Goal: Task Accomplishment & Management: Manage account settings

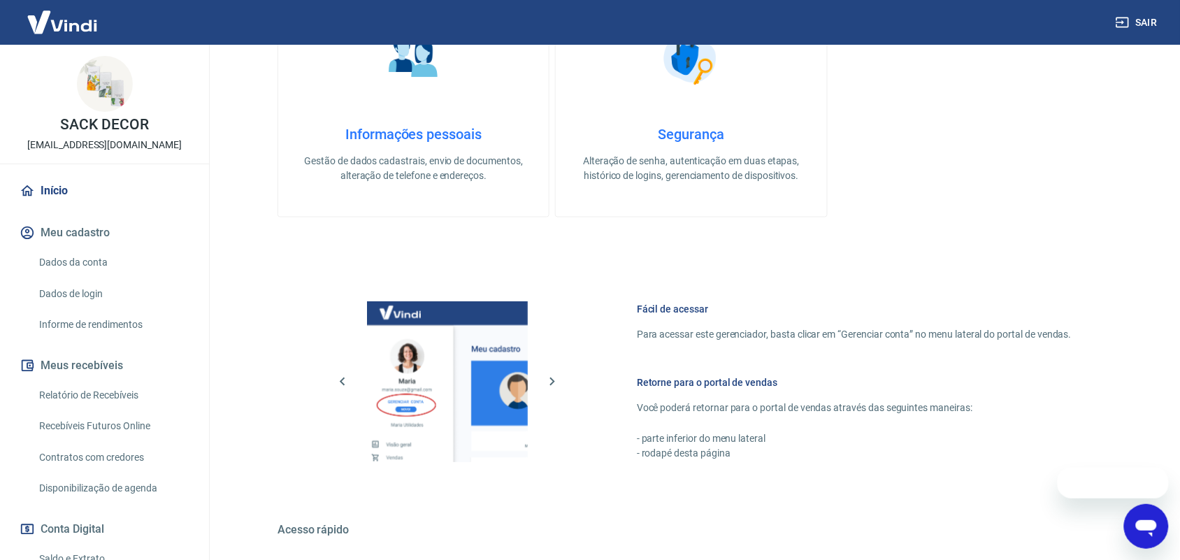
scroll to position [530, 0]
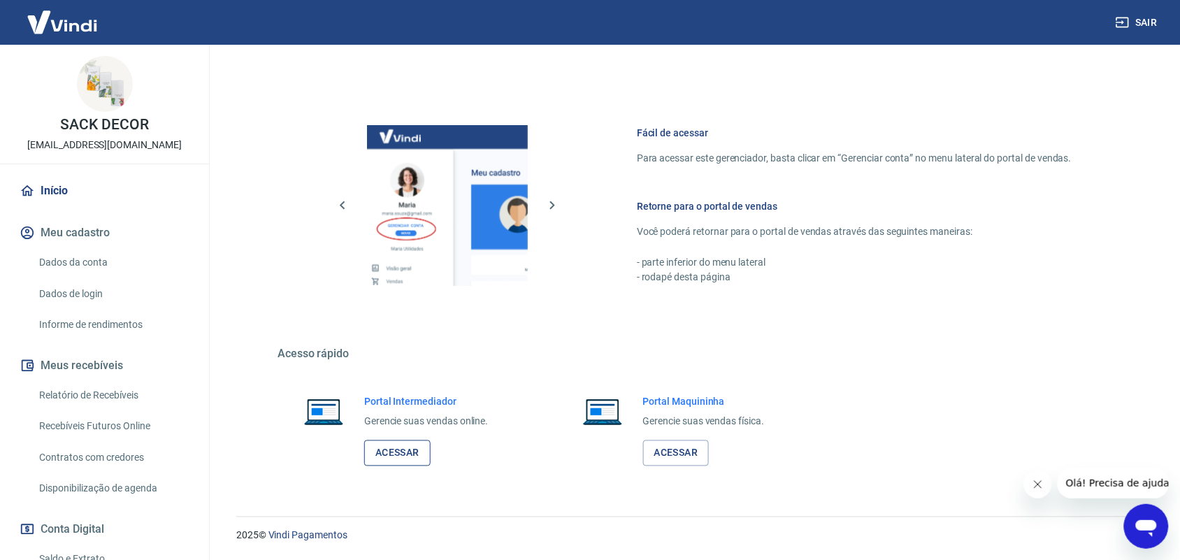
click at [383, 443] on link "Acessar" at bounding box center [397, 454] width 66 height 26
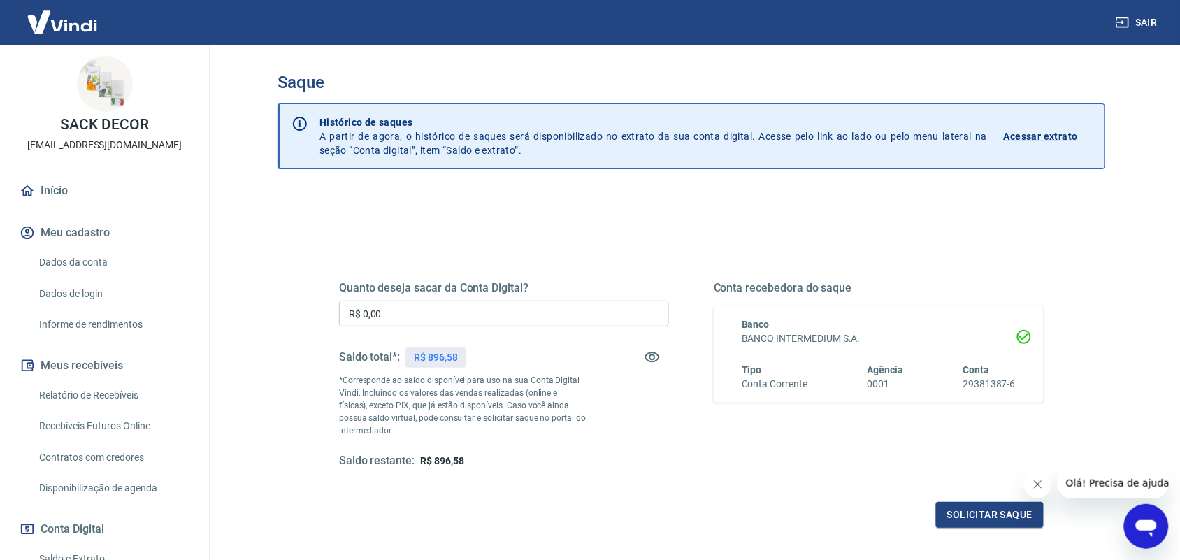
click at [429, 305] on input "R$ 0,00" at bounding box center [504, 314] width 330 height 26
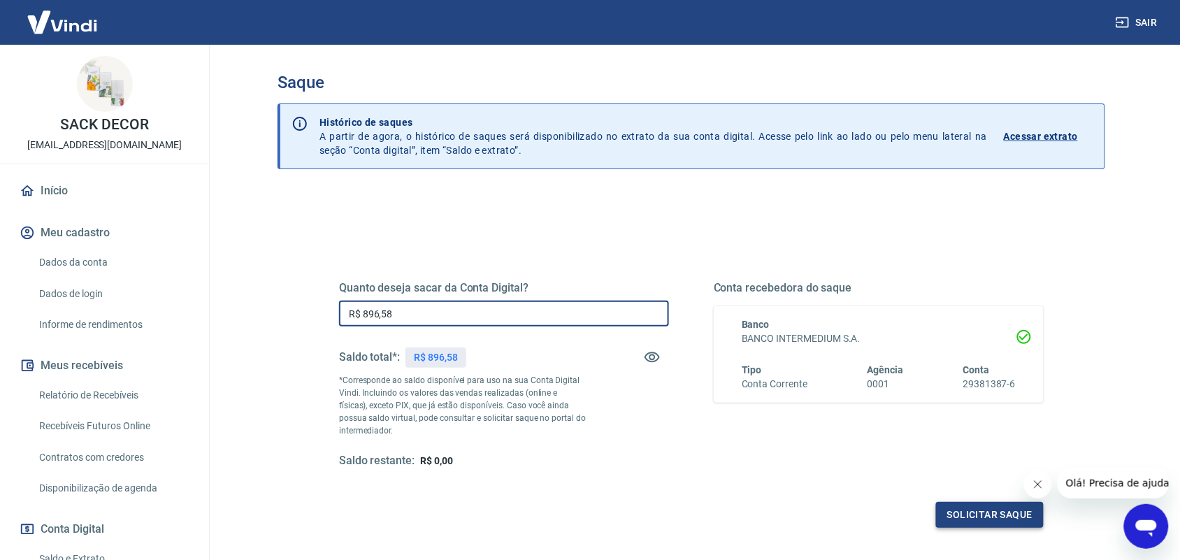
type input "R$ 896,58"
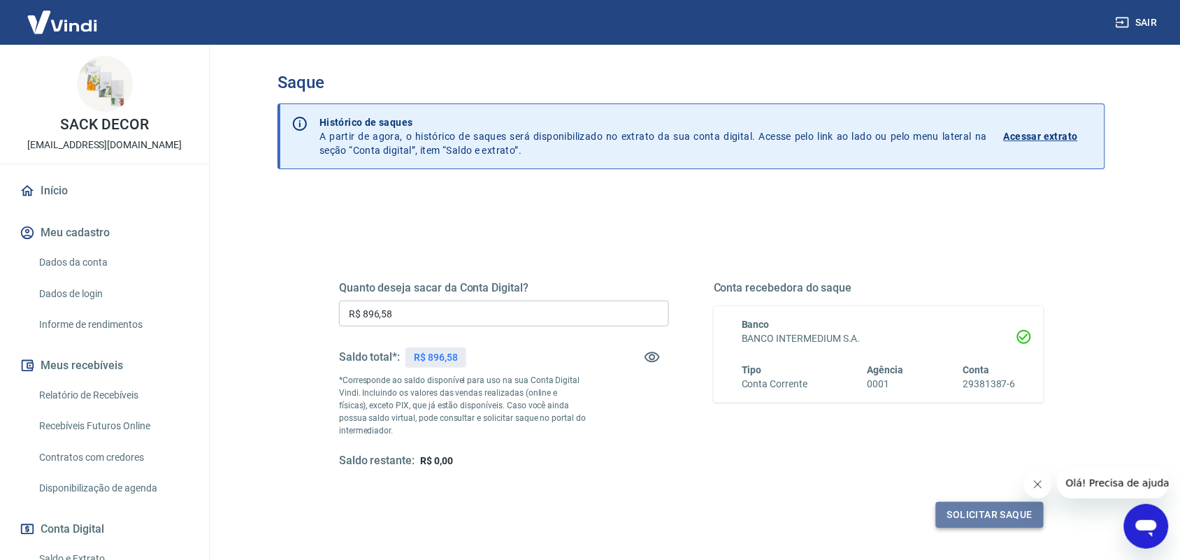
click at [991, 518] on button "Solicitar saque" at bounding box center [990, 515] width 108 height 26
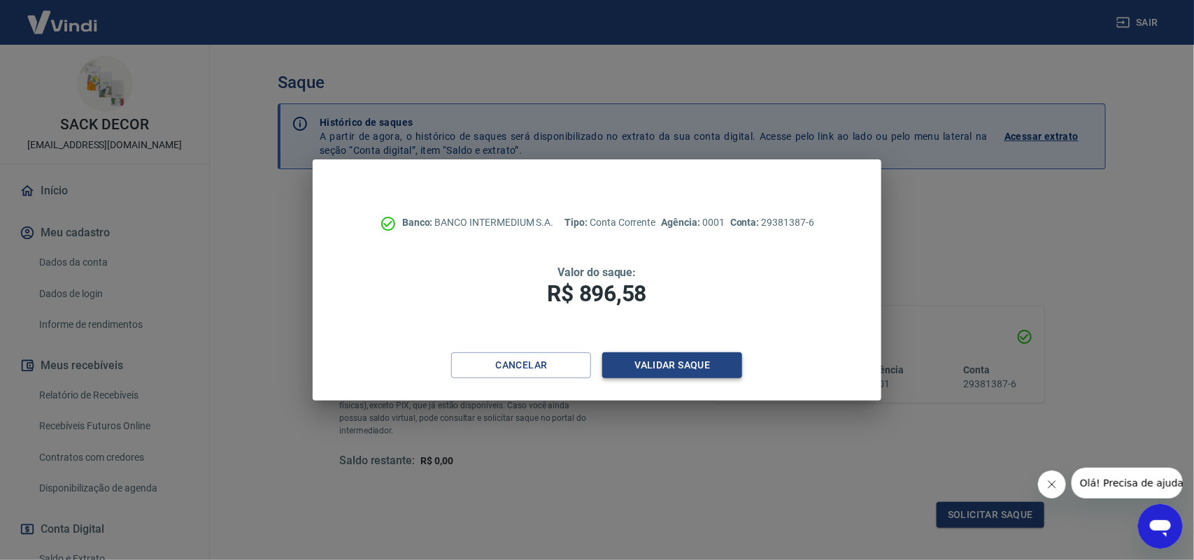
click at [645, 375] on button "Validar saque" at bounding box center [672, 365] width 140 height 26
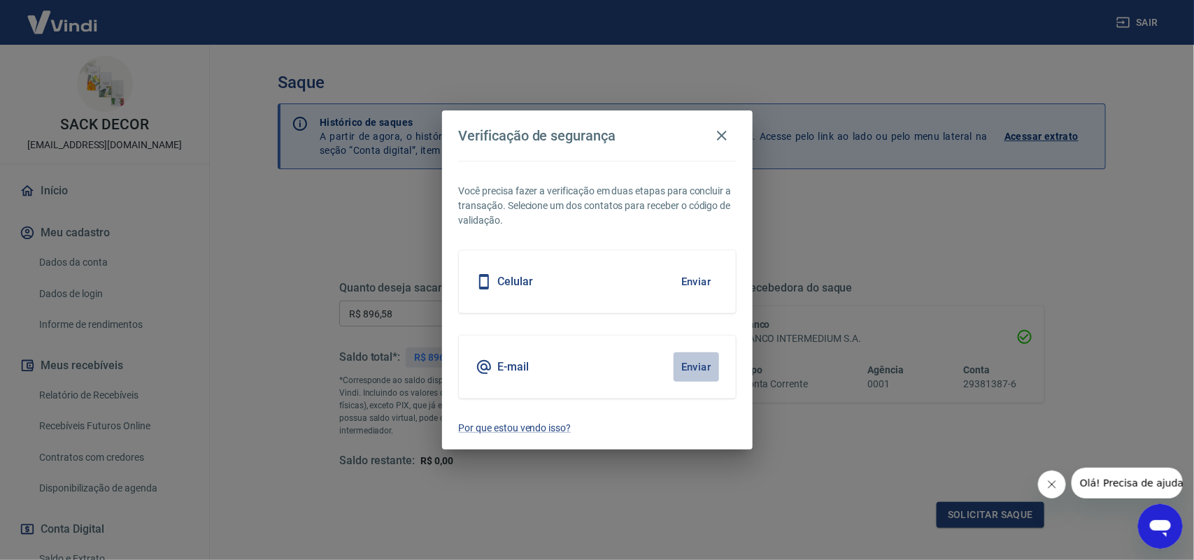
click at [687, 371] on button "Enviar" at bounding box center [695, 366] width 45 height 29
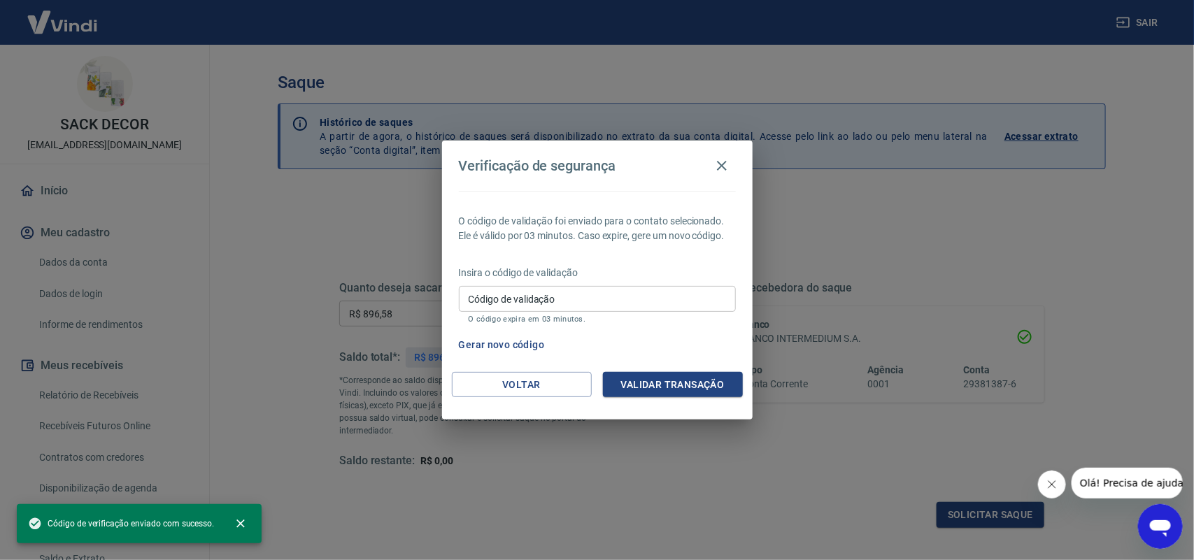
drag, startPoint x: 545, startPoint y: 299, endPoint x: 550, endPoint y: 292, distance: 7.6
click at [545, 299] on input "Código de validação" at bounding box center [597, 299] width 277 height 26
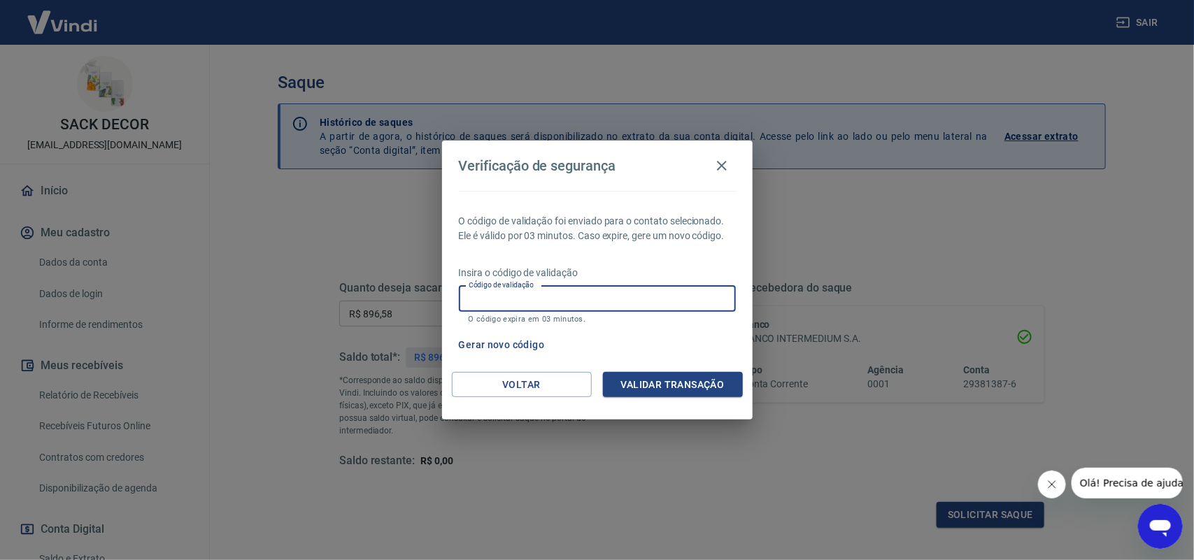
paste input "355579"
type input "355579"
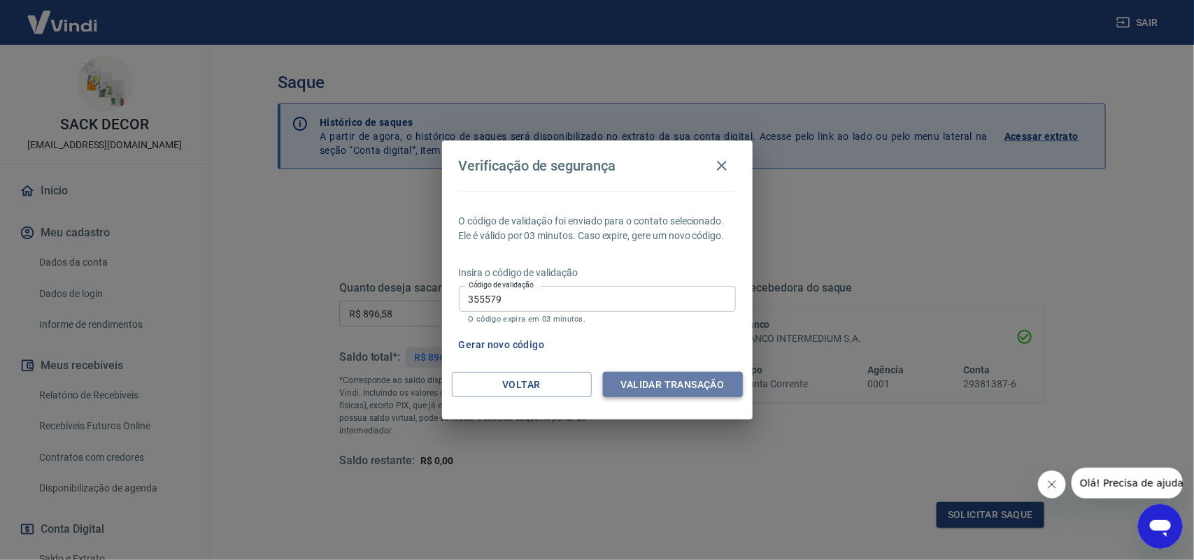
click at [678, 378] on button "Validar transação" at bounding box center [673, 385] width 140 height 26
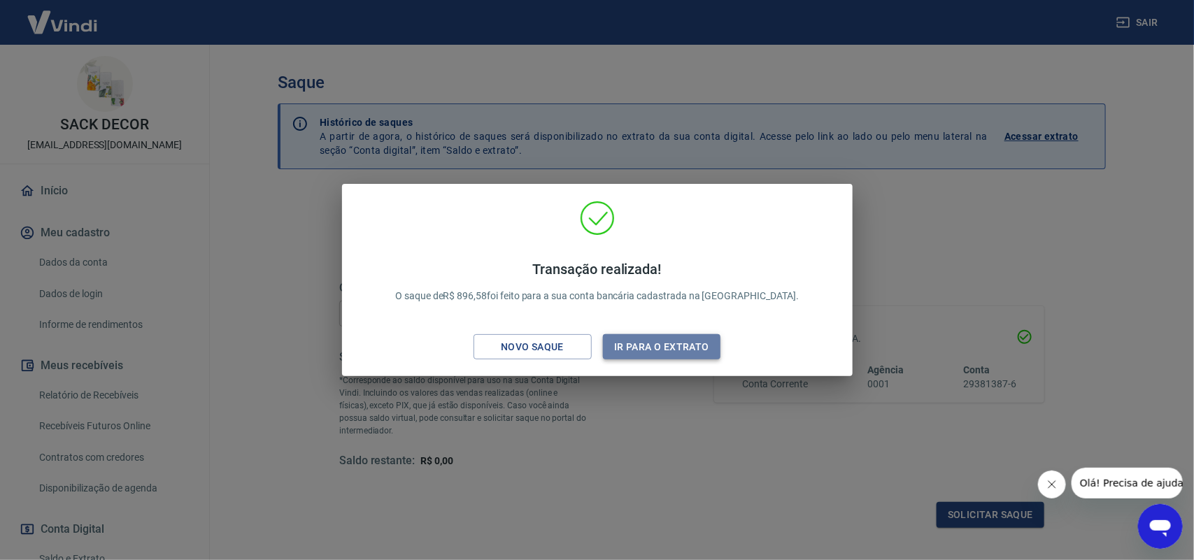
click at [631, 343] on button "Ir para o extrato" at bounding box center [662, 347] width 118 height 26
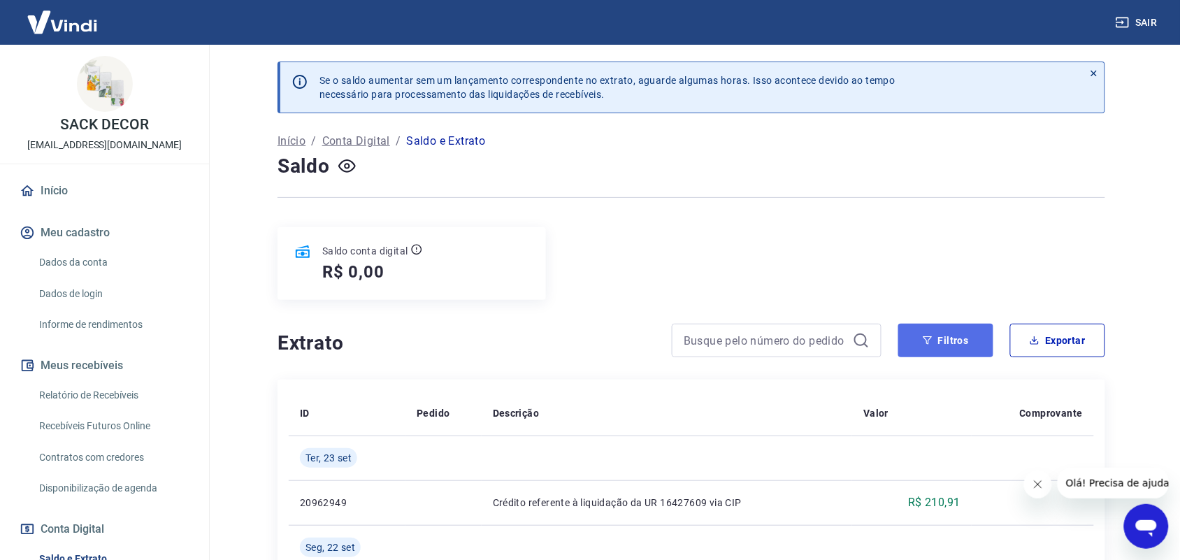
click at [950, 351] on button "Filtros" at bounding box center [946, 341] width 95 height 34
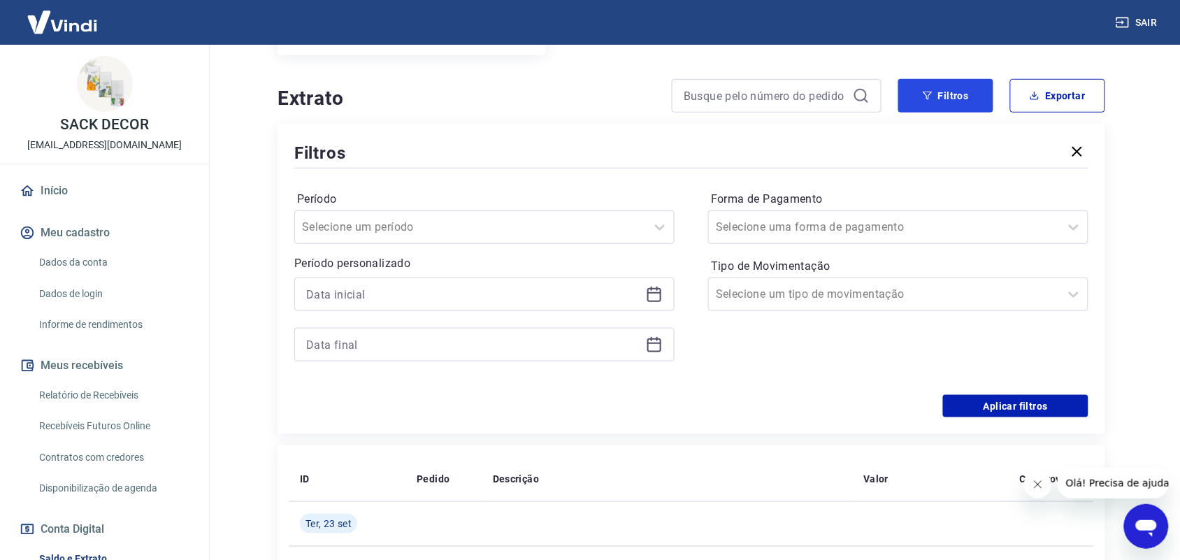
scroll to position [262, 0]
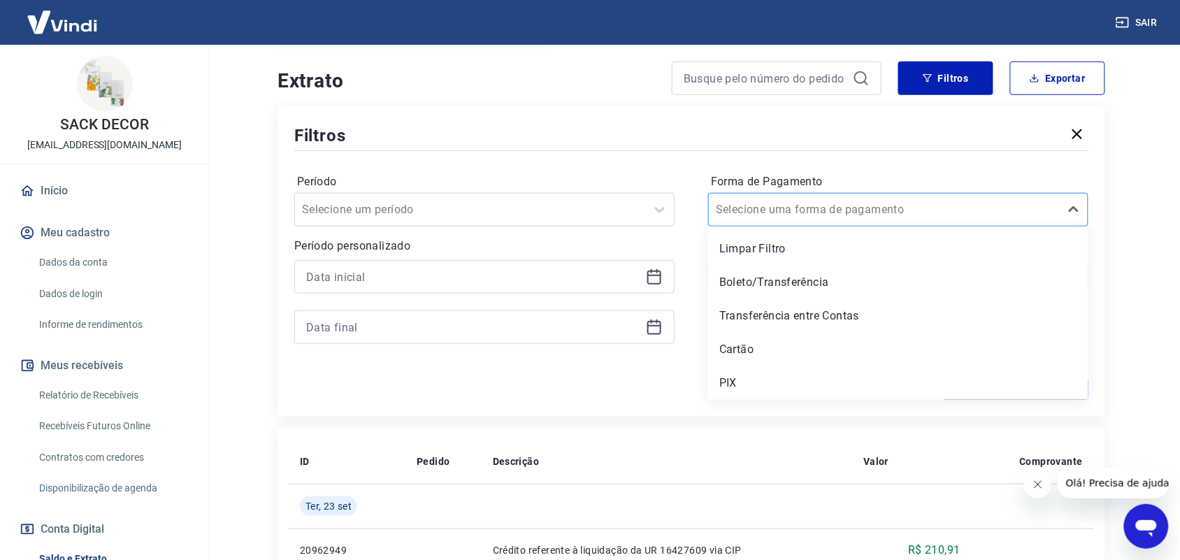
click at [761, 224] on div "Selecione uma forma de pagamento" at bounding box center [898, 210] width 380 height 34
click at [741, 379] on div "PIX" at bounding box center [898, 383] width 380 height 28
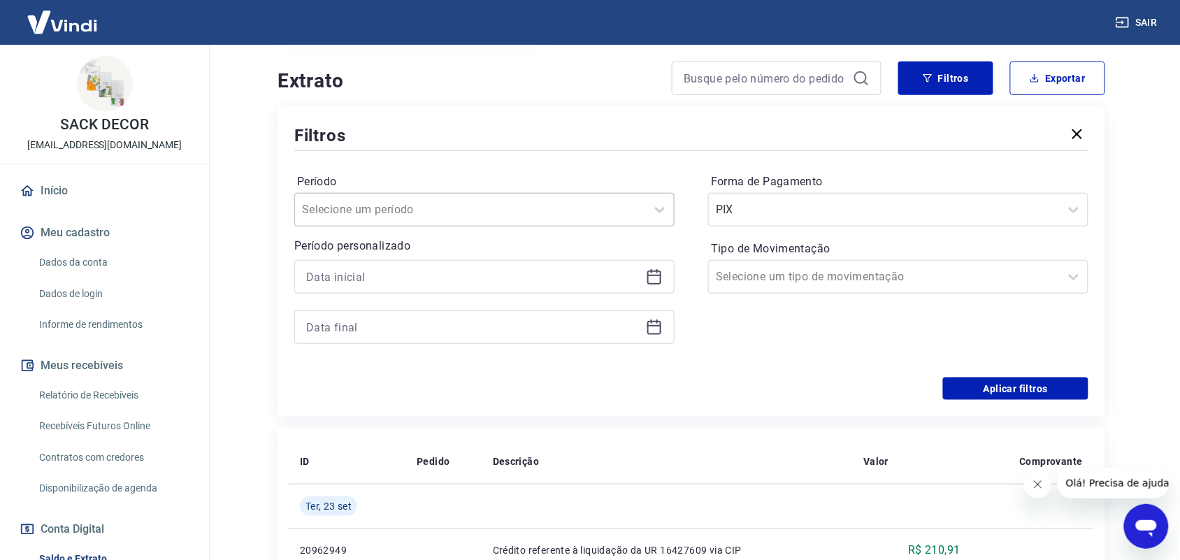
click at [536, 203] on div at bounding box center [470, 210] width 337 height 20
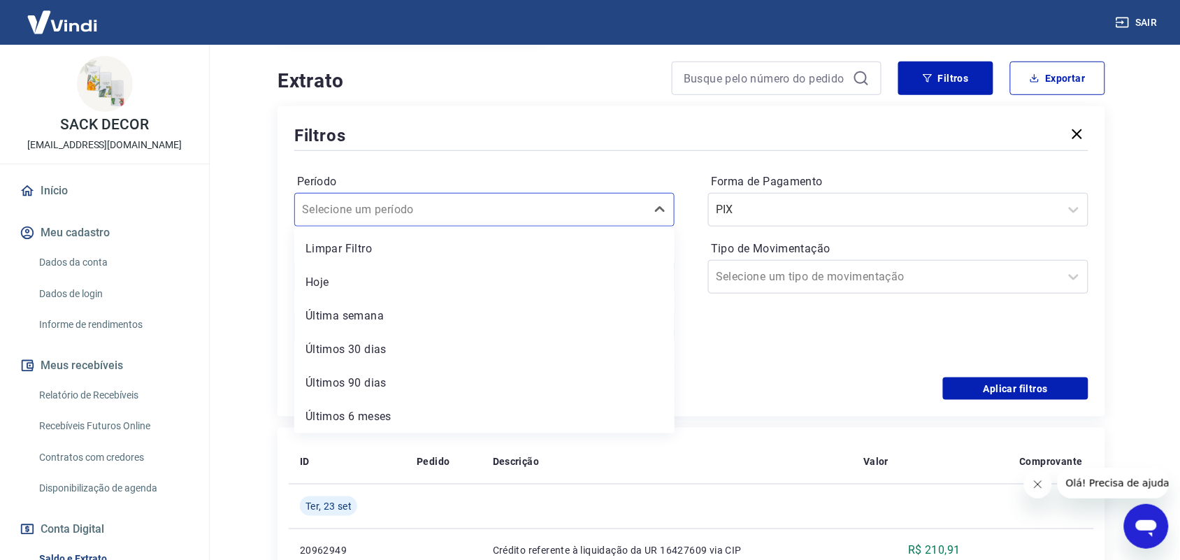
click at [421, 151] on hr at bounding box center [691, 150] width 794 height 1
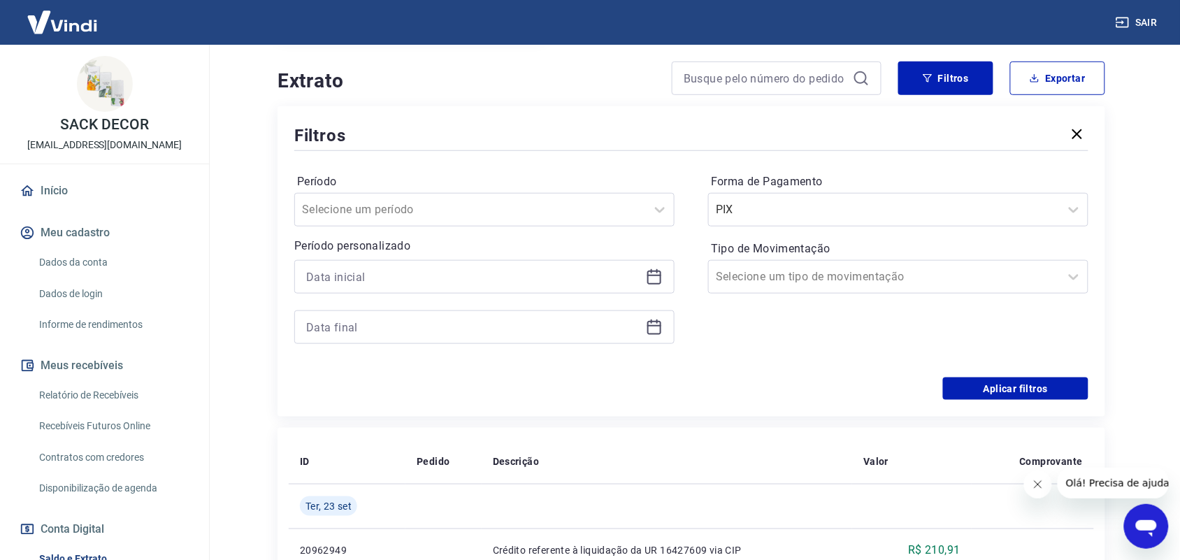
click at [383, 294] on div at bounding box center [484, 277] width 380 height 34
click at [387, 280] on input at bounding box center [473, 276] width 334 height 21
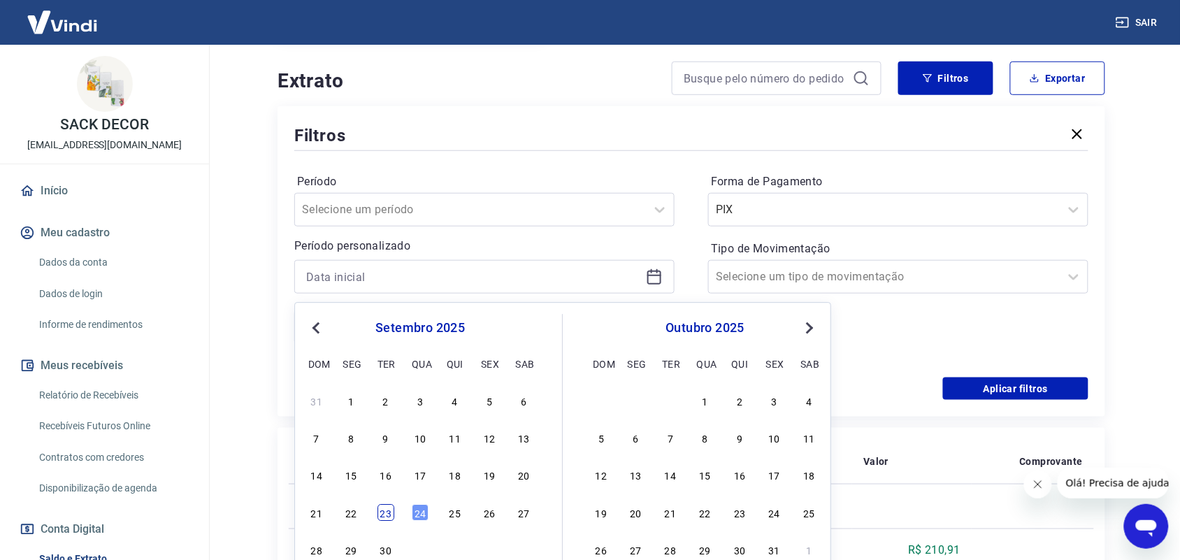
click at [381, 517] on div "23" at bounding box center [386, 512] width 17 height 17
type input "23/09/2025"
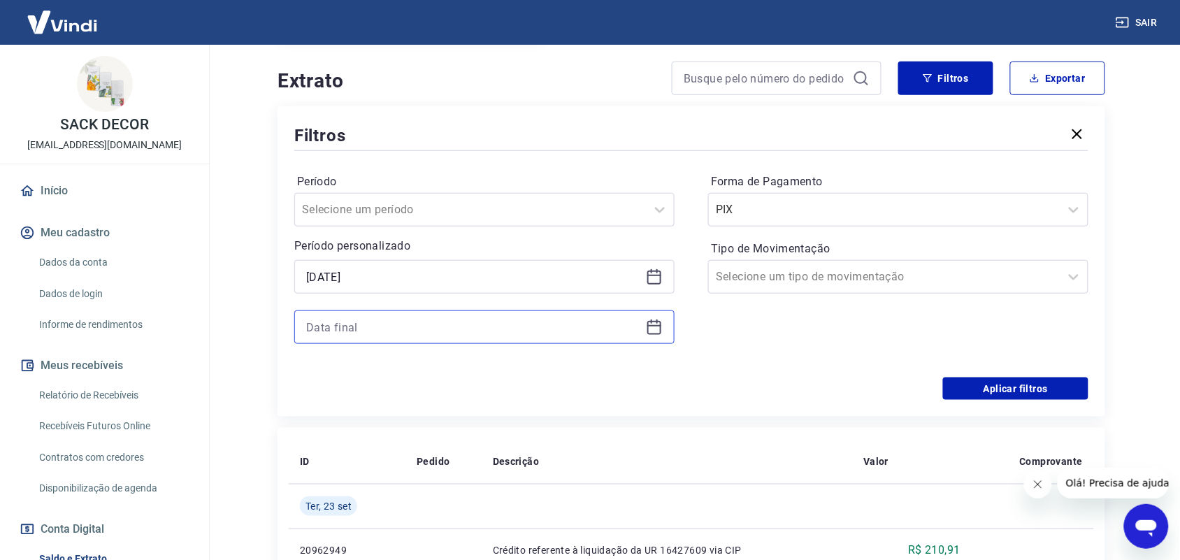
click at [357, 336] on input at bounding box center [473, 327] width 334 height 21
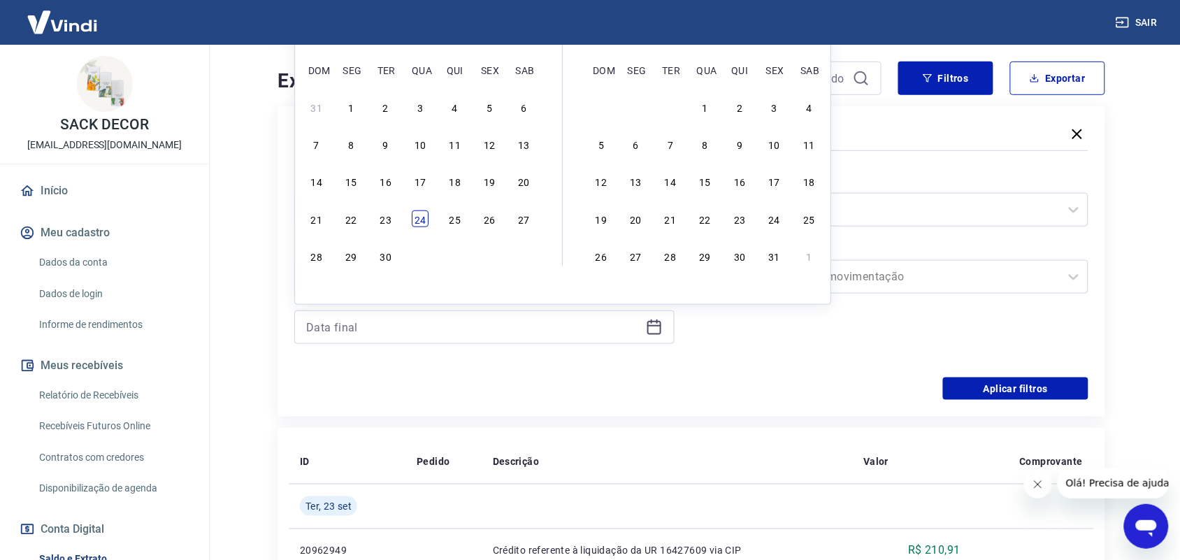
click at [420, 222] on div "24" at bounding box center [420, 218] width 17 height 17
type input "24/09/2025"
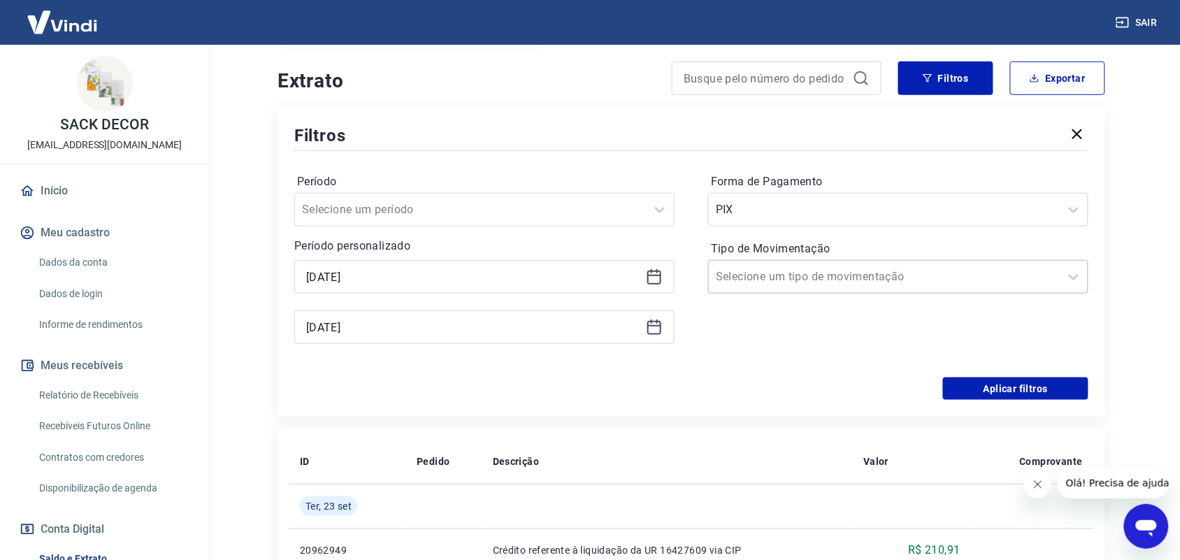
click at [917, 281] on div at bounding box center [884, 277] width 337 height 20
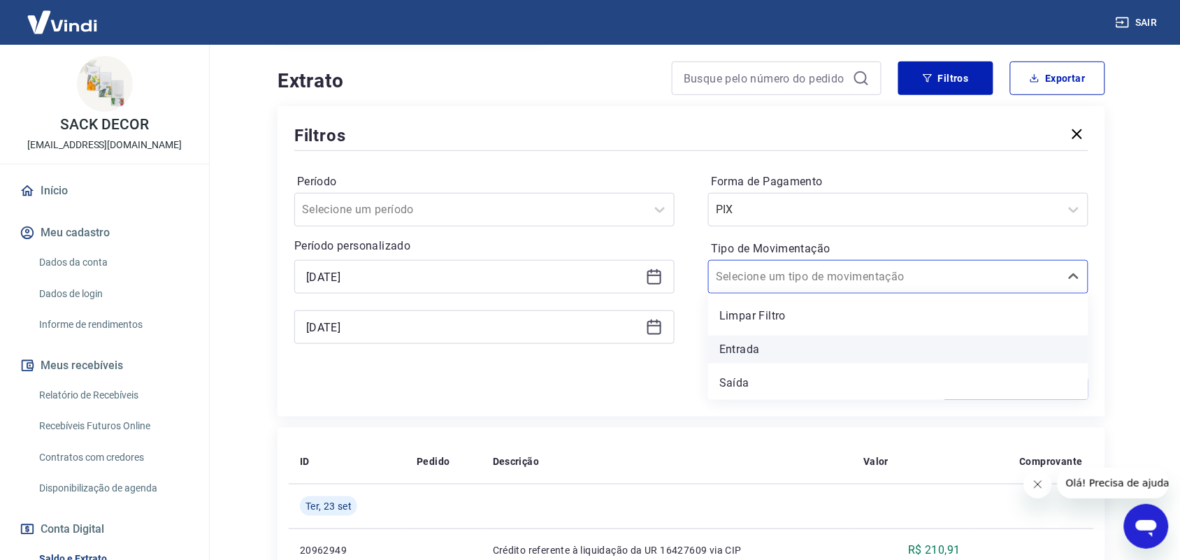
click at [834, 364] on div "Entrada" at bounding box center [898, 350] width 380 height 28
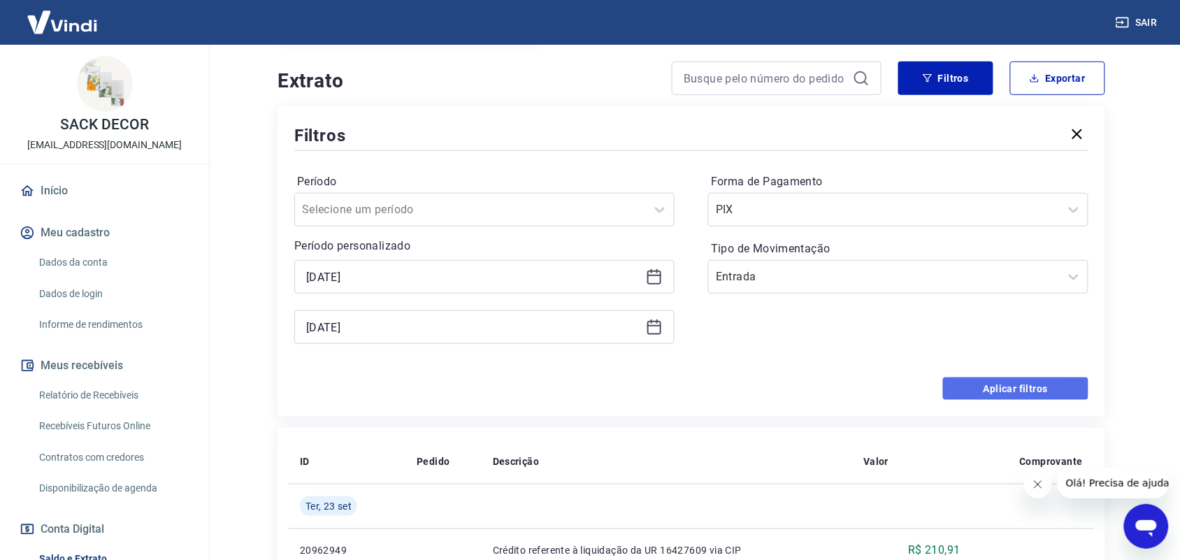
click at [978, 382] on button "Aplicar filtros" at bounding box center [1015, 389] width 145 height 22
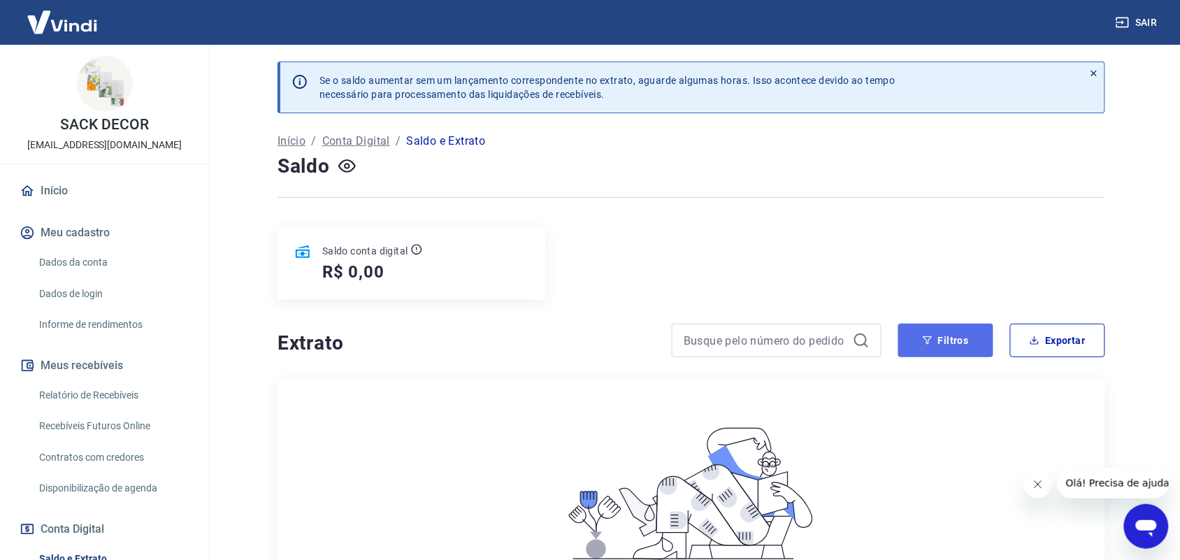
click at [913, 341] on button "Filtros" at bounding box center [946, 341] width 95 height 34
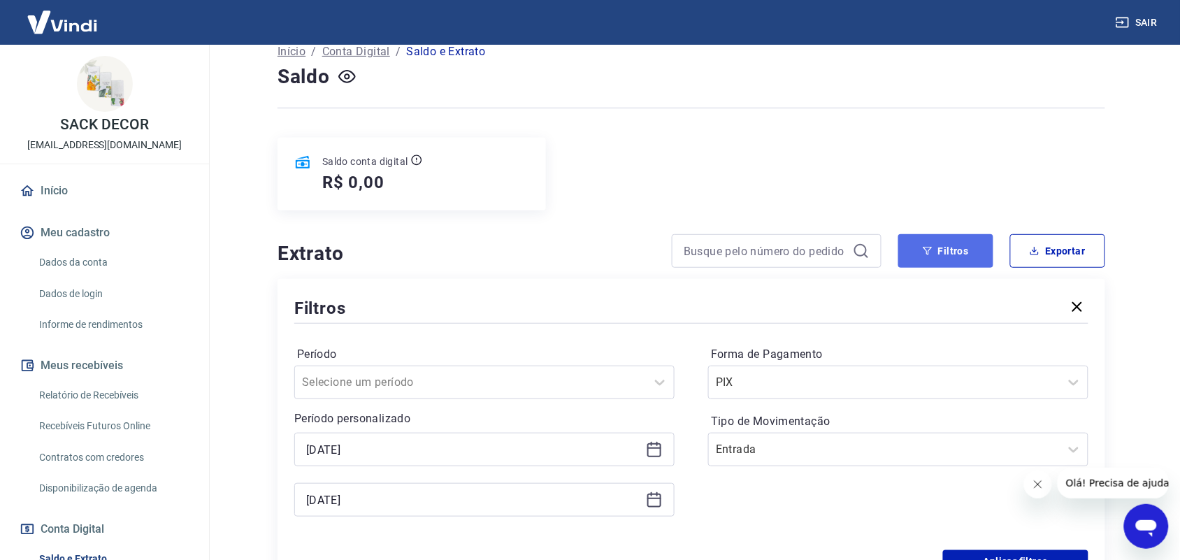
scroll to position [175, 0]
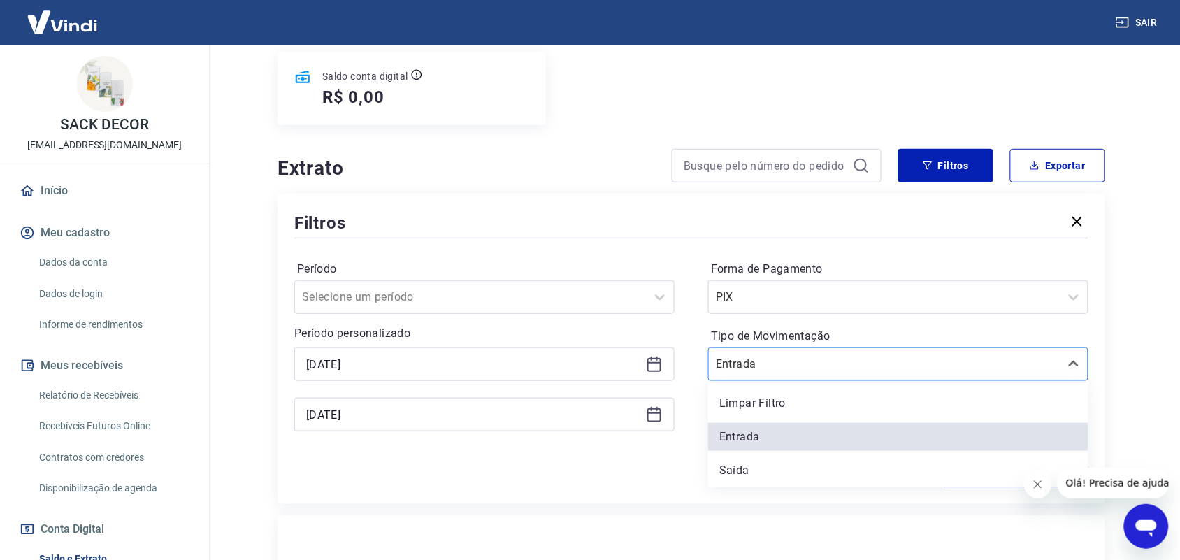
click at [871, 358] on div at bounding box center [884, 365] width 337 height 20
click at [756, 466] on div "Saída" at bounding box center [898, 471] width 380 height 28
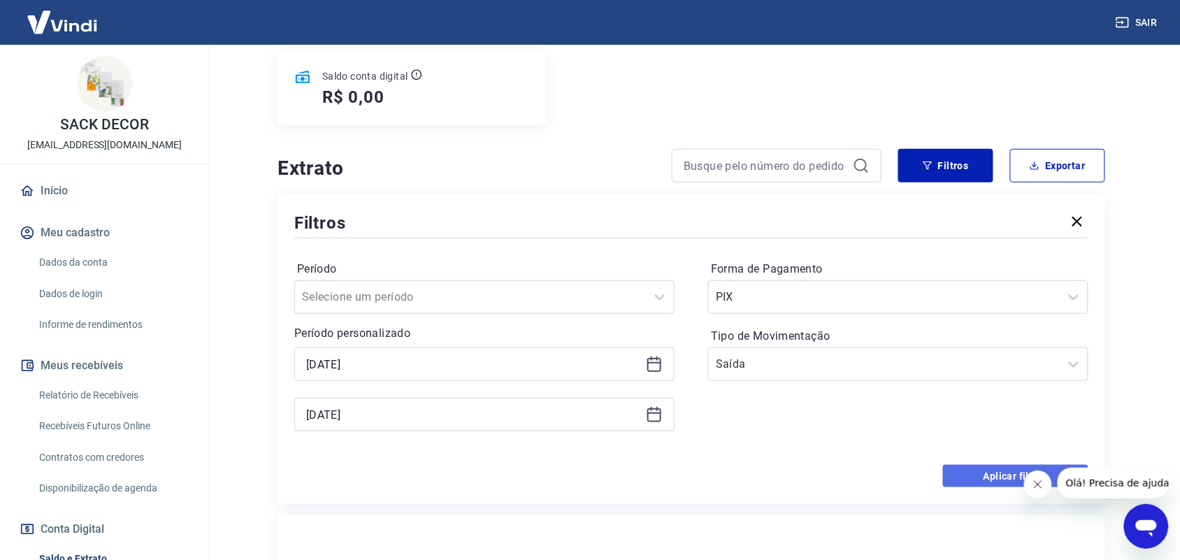
click at [982, 480] on button "Aplicar filtros" at bounding box center [1015, 476] width 145 height 22
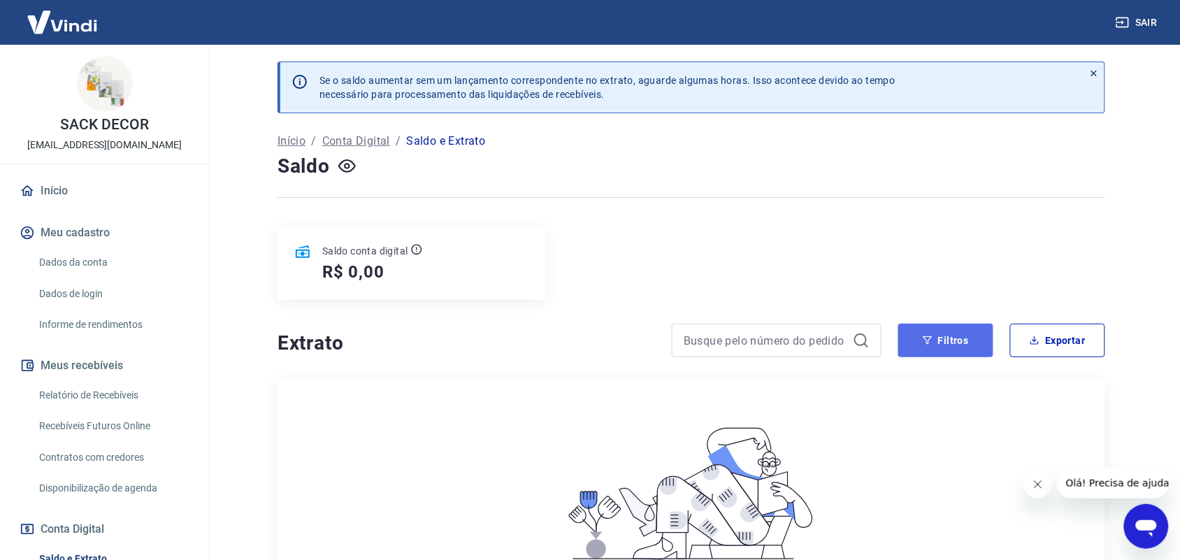
click at [928, 336] on icon "button" at bounding box center [928, 341] width 10 height 10
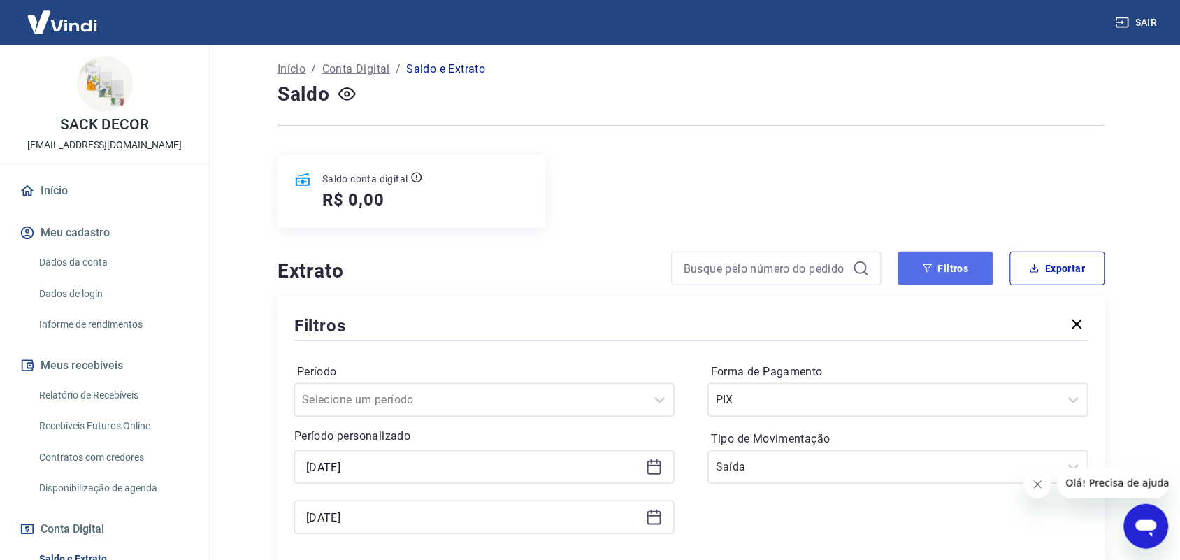
scroll to position [175, 0]
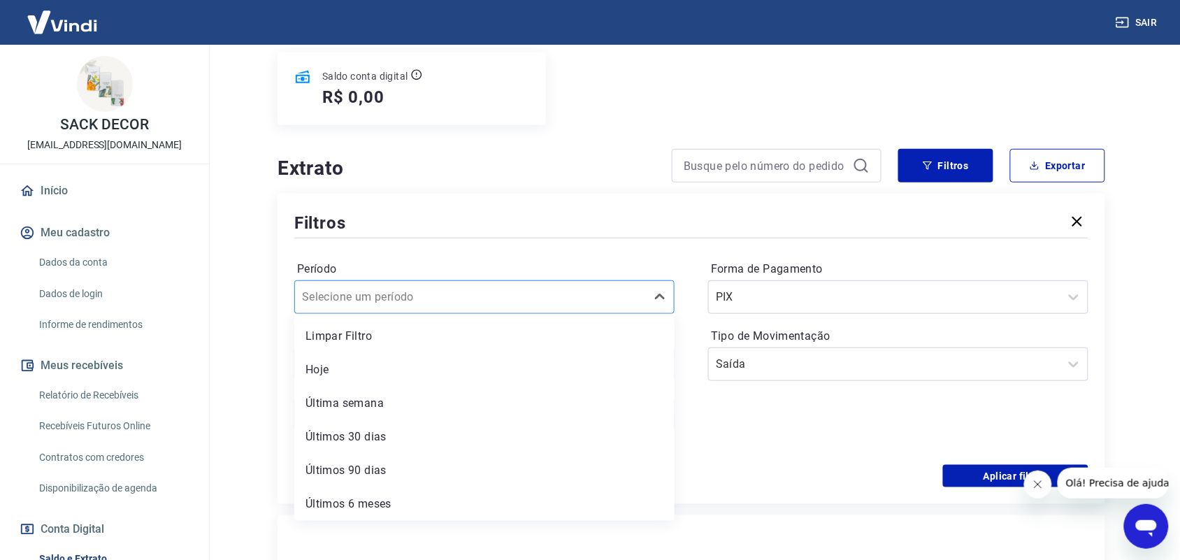
click at [577, 306] on div at bounding box center [470, 297] width 337 height 20
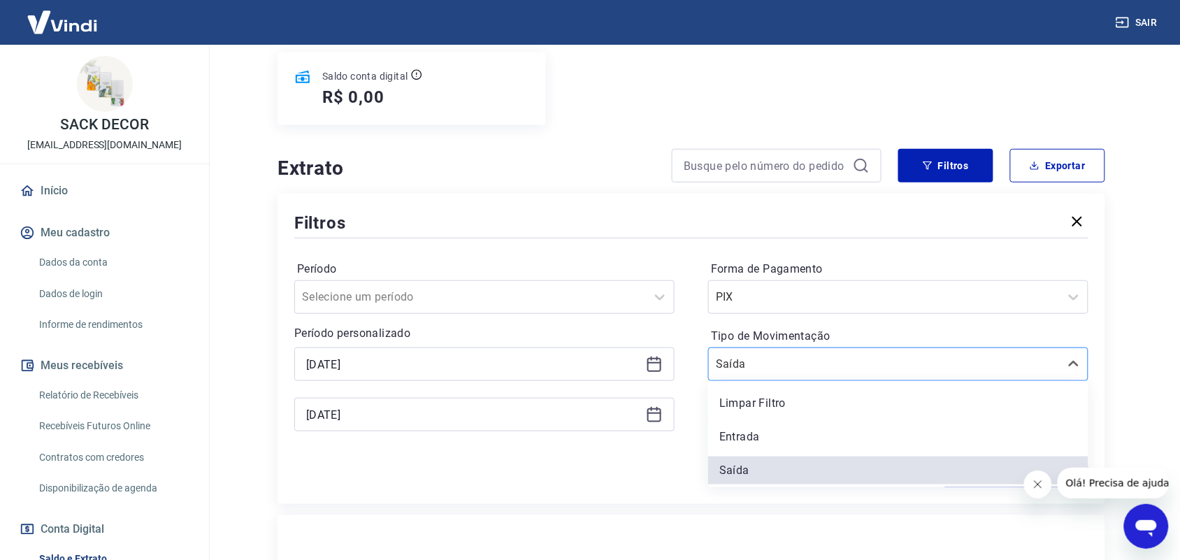
click at [838, 374] on div at bounding box center [884, 365] width 337 height 20
click at [760, 406] on div "Limpar Filtro" at bounding box center [898, 403] width 380 height 28
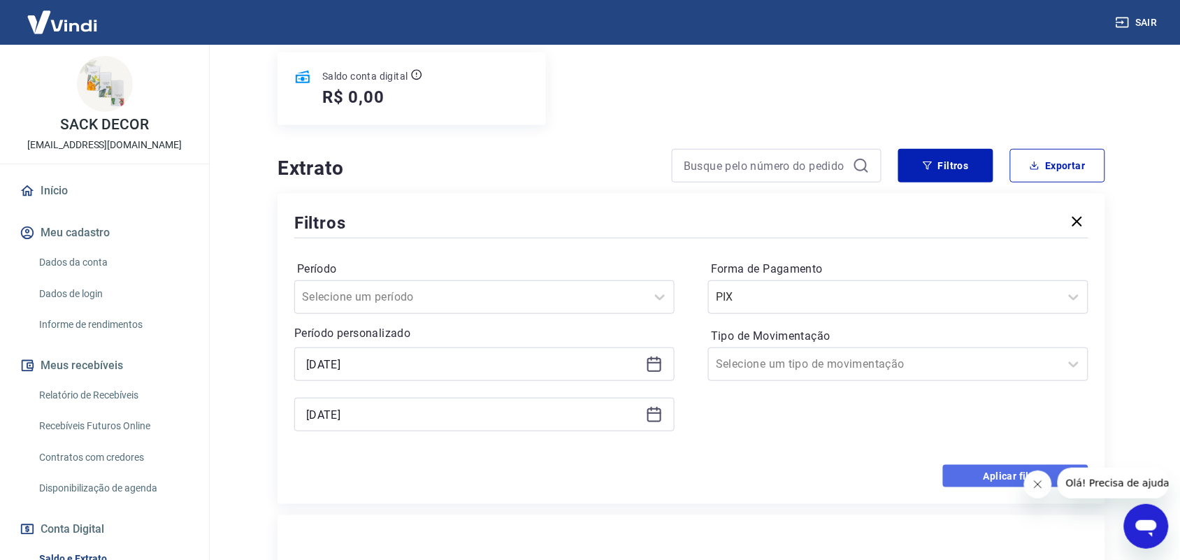
click at [966, 482] on button "Aplicar filtros" at bounding box center [1015, 476] width 145 height 22
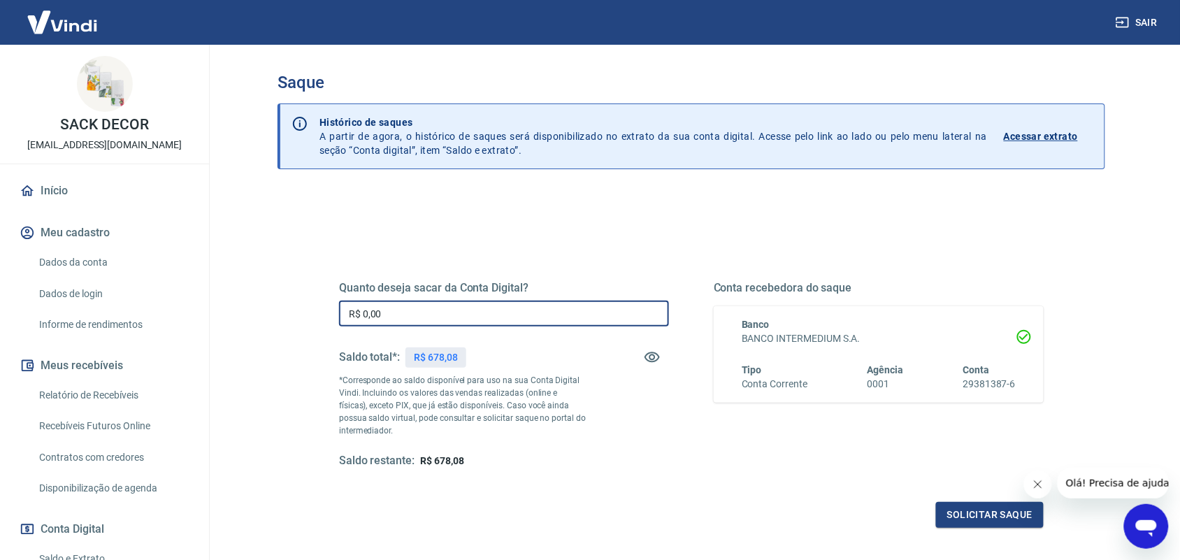
click at [439, 313] on input "R$ 0,00" at bounding box center [504, 314] width 330 height 26
type input "R$ 678,08"
click at [999, 516] on button "Solicitar saque" at bounding box center [990, 515] width 108 height 26
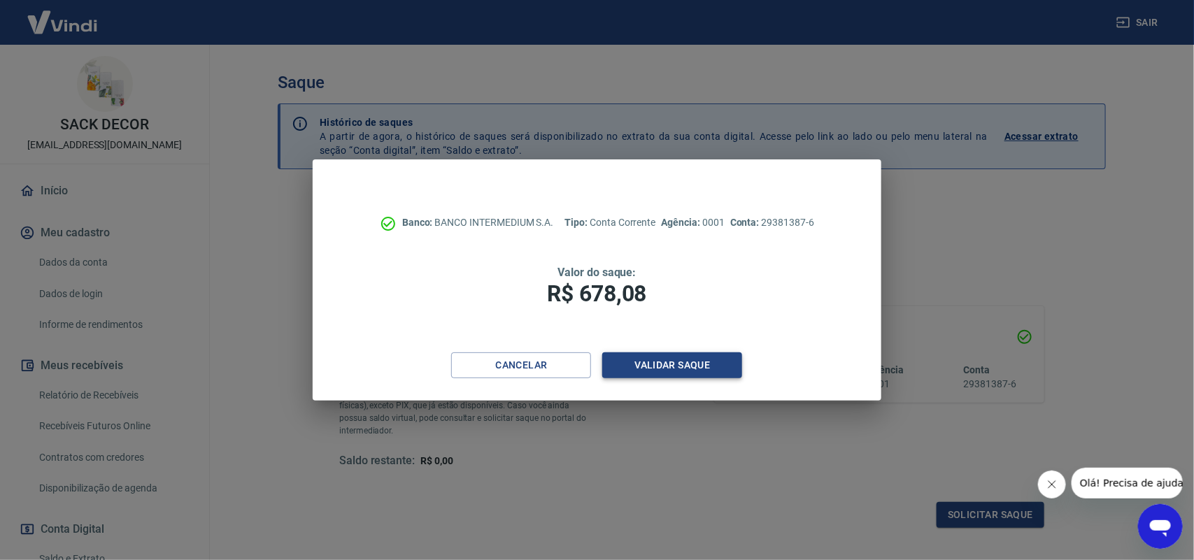
click at [658, 369] on button "Validar saque" at bounding box center [672, 365] width 140 height 26
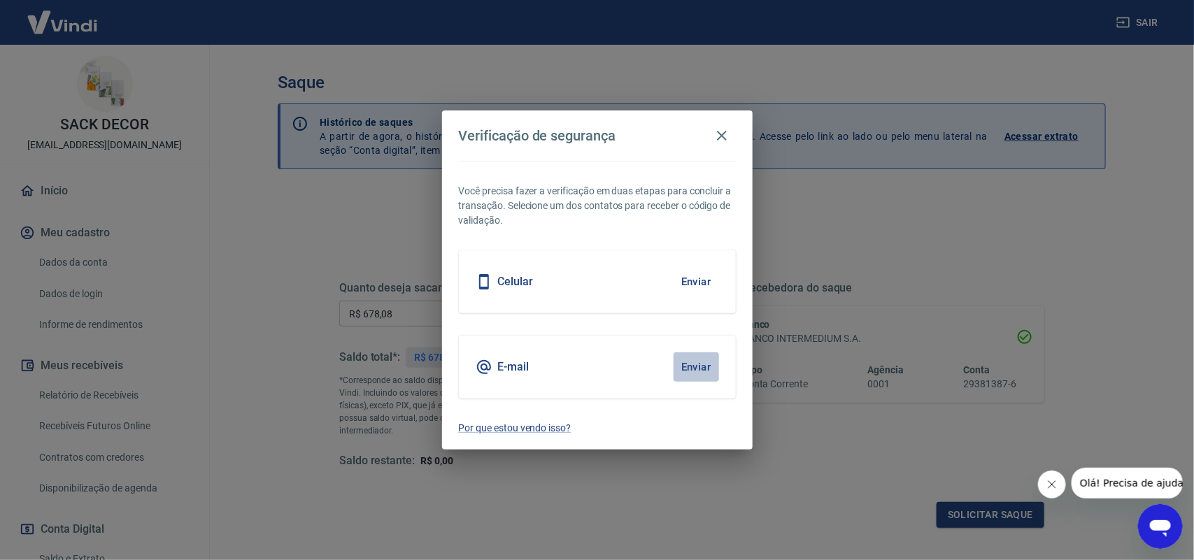
click at [692, 358] on button "Enviar" at bounding box center [695, 366] width 45 height 29
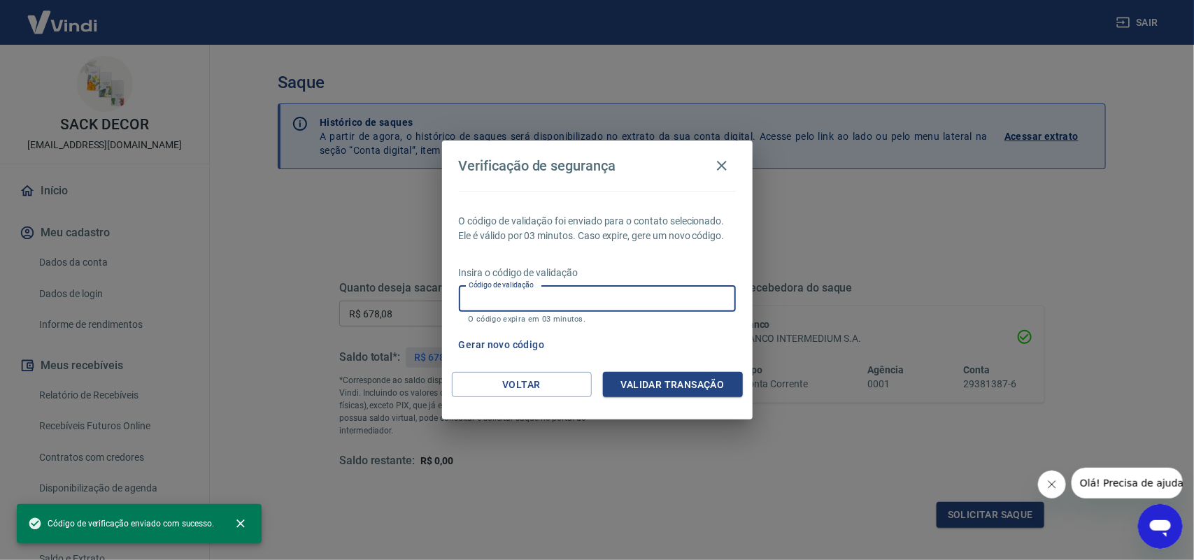
click at [525, 301] on input "Código de validação" at bounding box center [597, 299] width 277 height 26
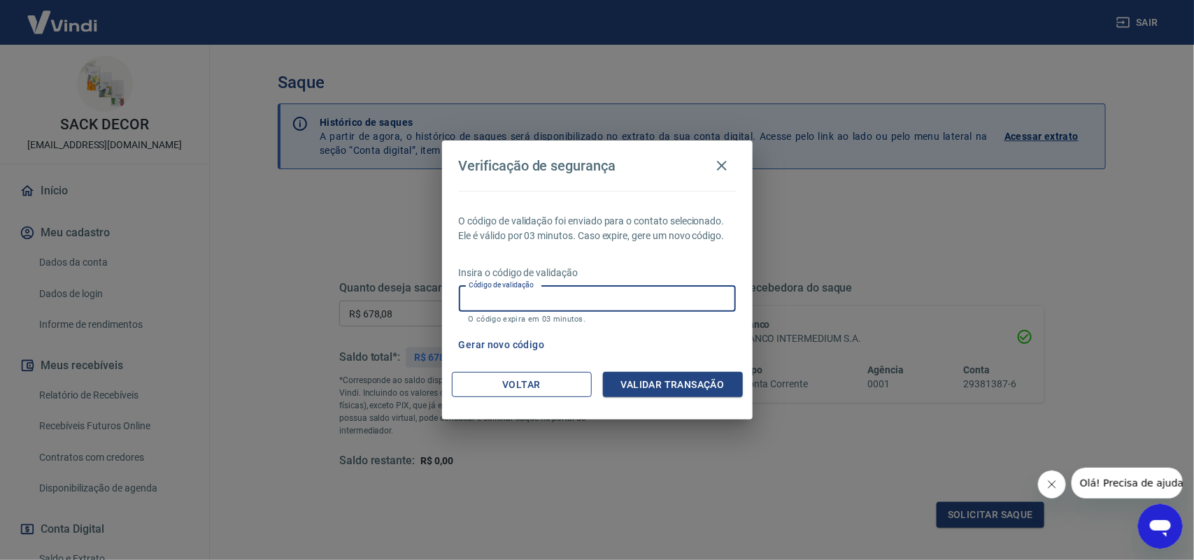
click at [501, 387] on button "Voltar" at bounding box center [522, 385] width 140 height 26
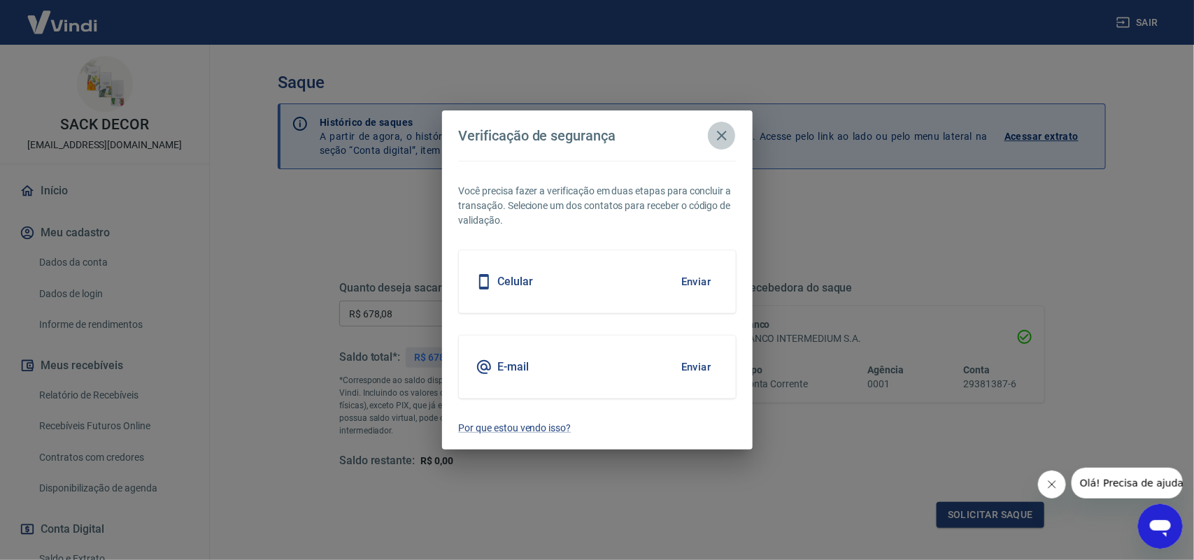
click at [724, 134] on icon "button" at bounding box center [722, 136] width 10 height 10
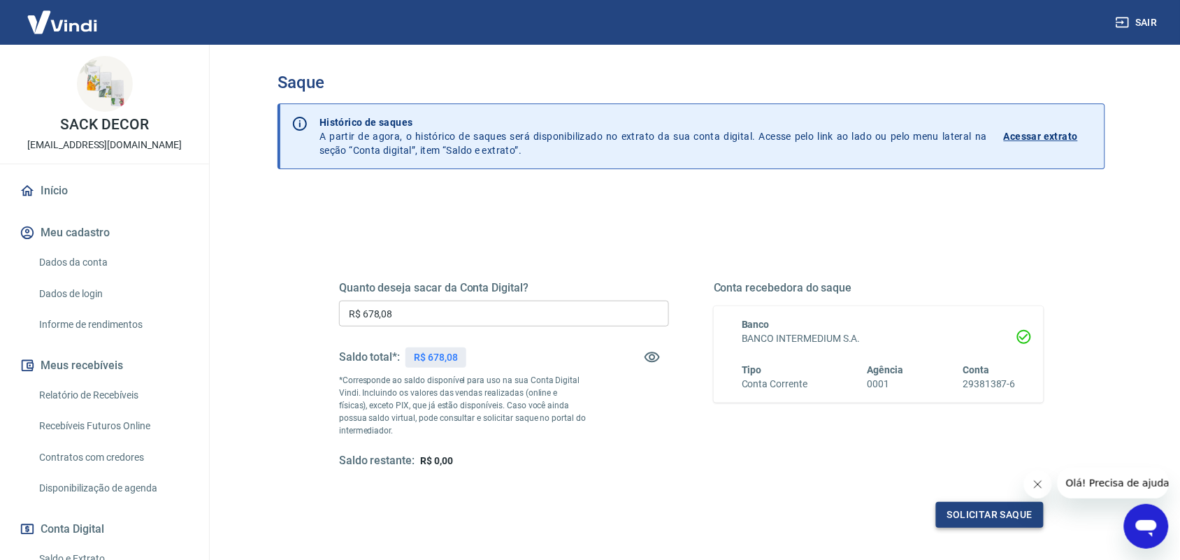
click at [963, 508] on button "Solicitar saque" at bounding box center [990, 515] width 108 height 26
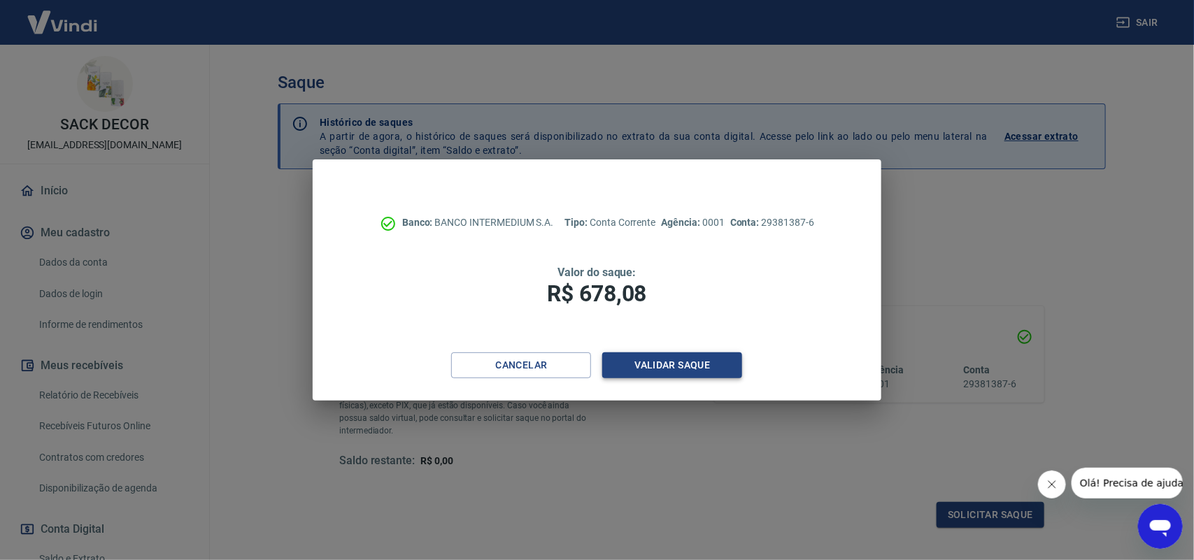
click at [697, 360] on button "Validar saque" at bounding box center [672, 365] width 140 height 26
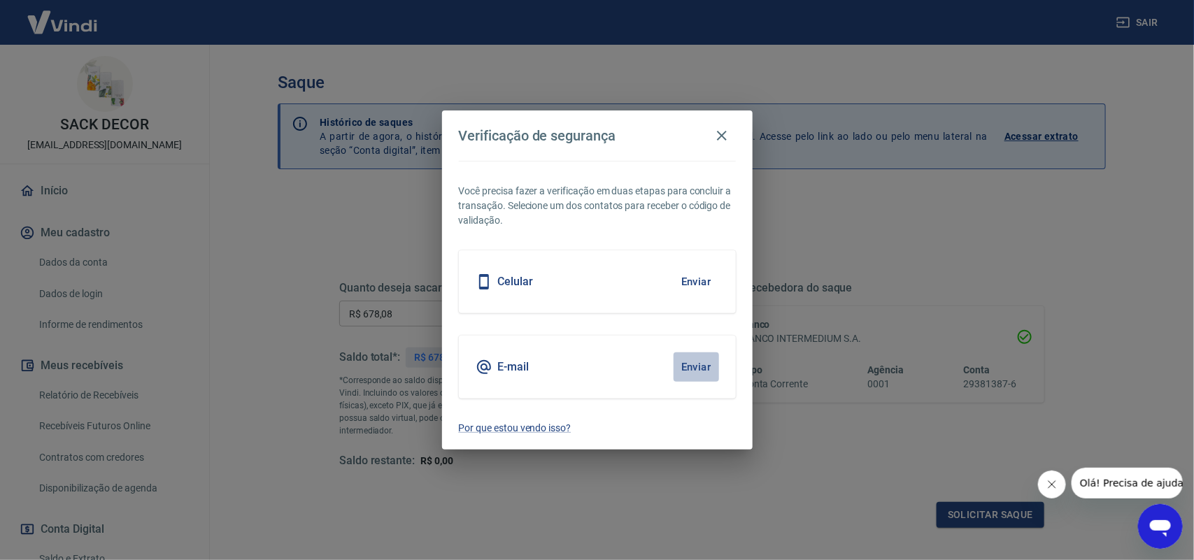
click at [697, 360] on button "Enviar" at bounding box center [695, 366] width 45 height 29
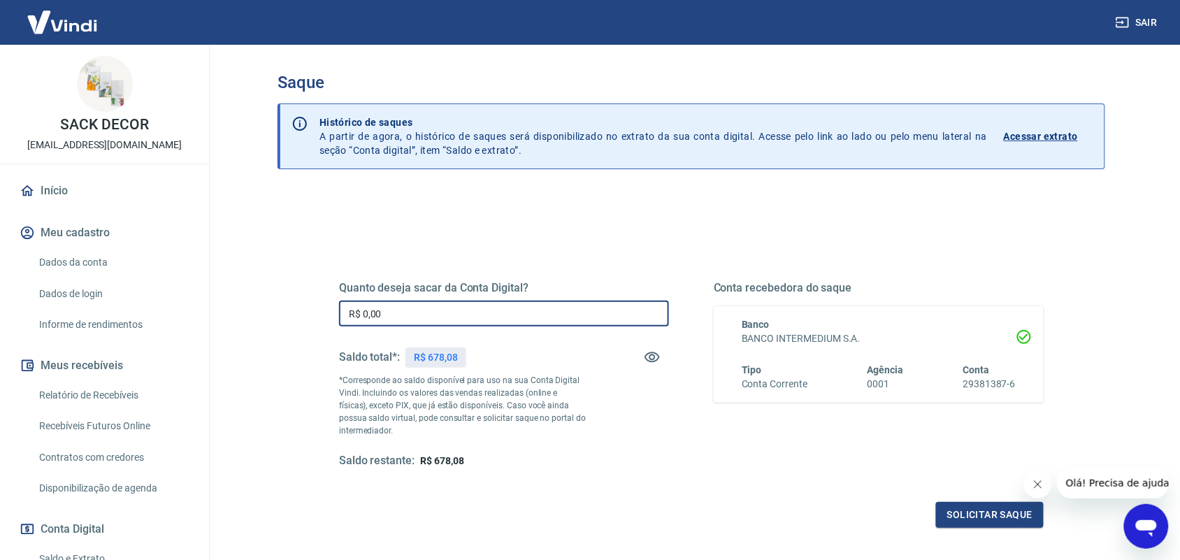
click at [371, 308] on input "R$ 0,00" at bounding box center [504, 314] width 330 height 26
drag, startPoint x: 444, startPoint y: 304, endPoint x: 308, endPoint y: 312, distance: 135.9
click at [308, 312] on div "Quanto deseja sacar da Conta Digital? R$ 0,00 ​ Saldo total*: R$ 678,08 *Corres…" at bounding box center [692, 382] width 772 height 325
type input "R$ 678,08"
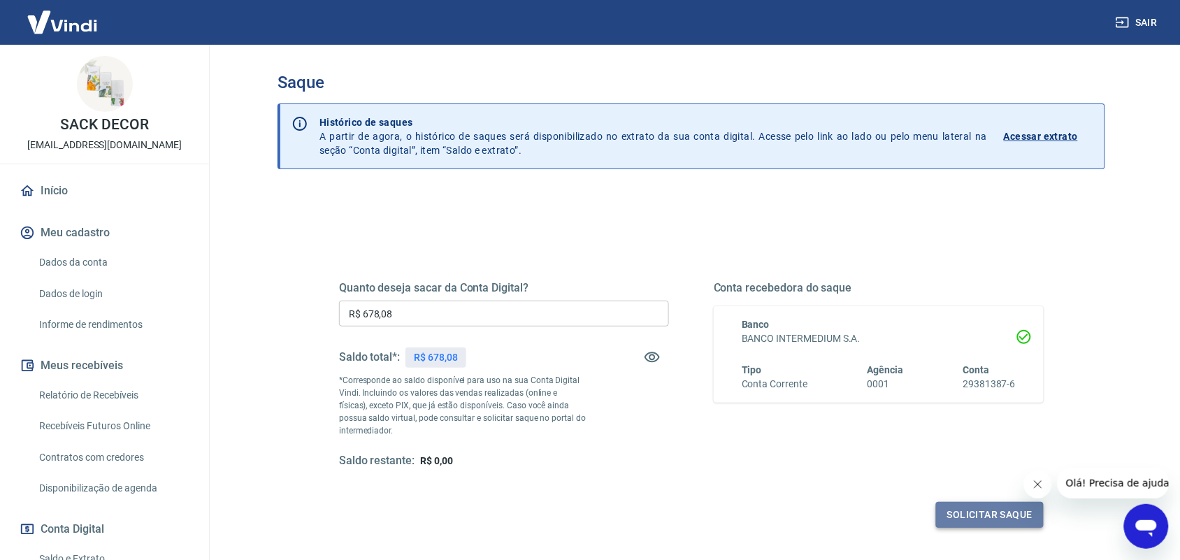
click at [966, 520] on button "Solicitar saque" at bounding box center [990, 515] width 108 height 26
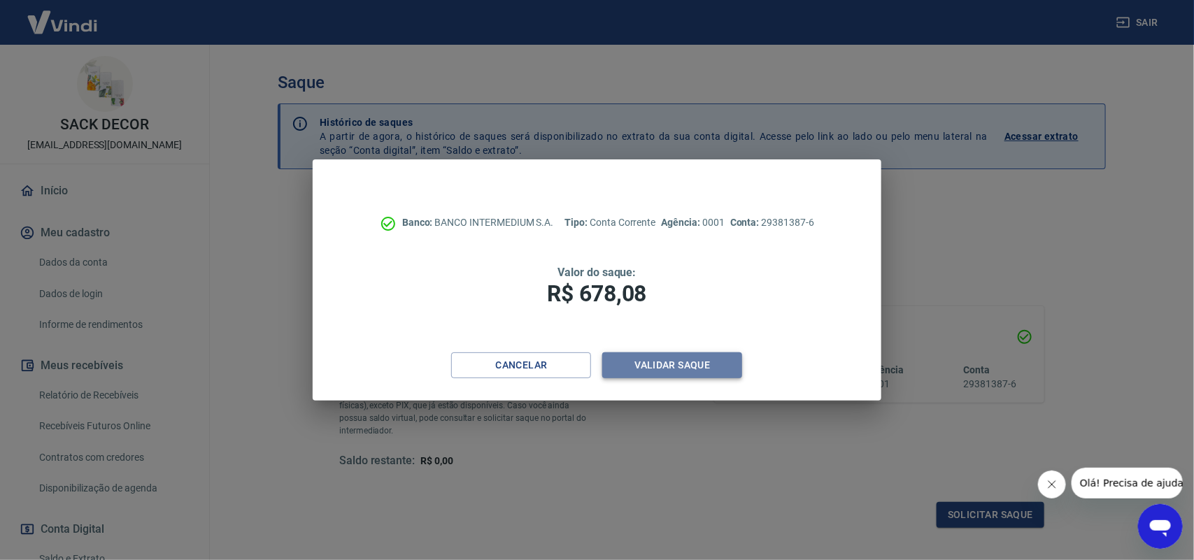
click at [637, 371] on button "Validar saque" at bounding box center [672, 365] width 140 height 26
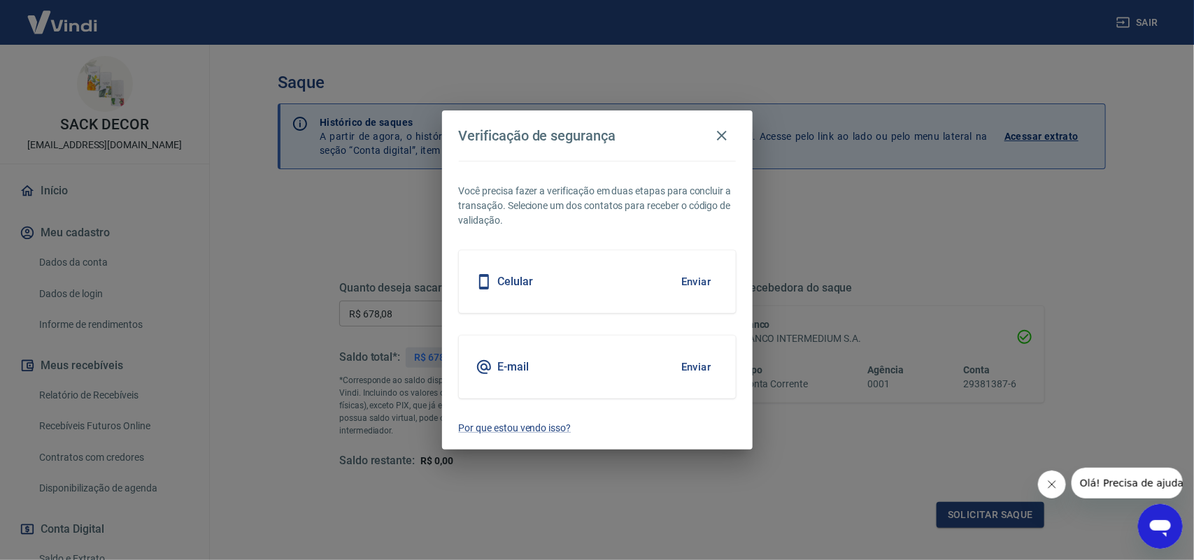
click at [691, 365] on button "Enviar" at bounding box center [695, 366] width 45 height 29
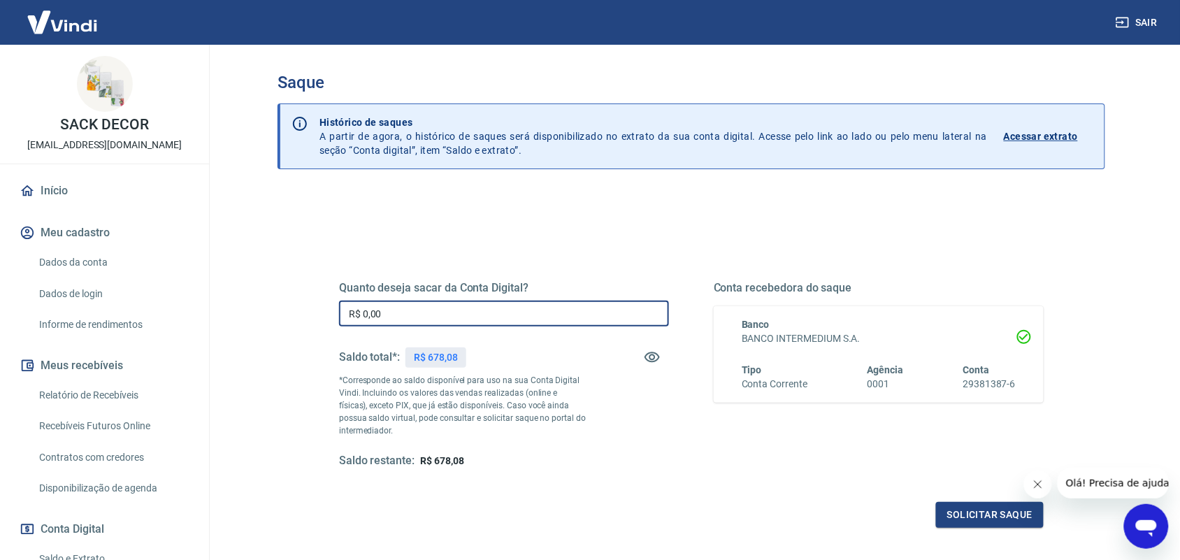
drag, startPoint x: 304, startPoint y: 329, endPoint x: 228, endPoint y: 334, distance: 76.4
click at [228, 334] on main "Saque Histórico de saques A partir de agora, o histórico de saques será disponi…" at bounding box center [692, 302] width 978 height 515
type input "R$ 678,08"
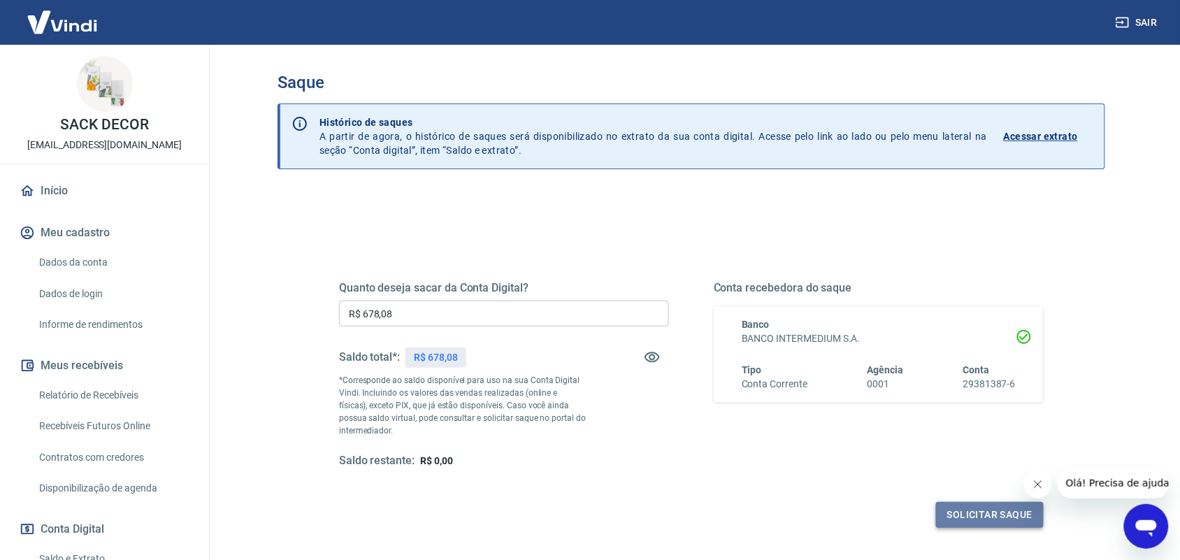
click at [970, 518] on button "Solicitar saque" at bounding box center [990, 515] width 108 height 26
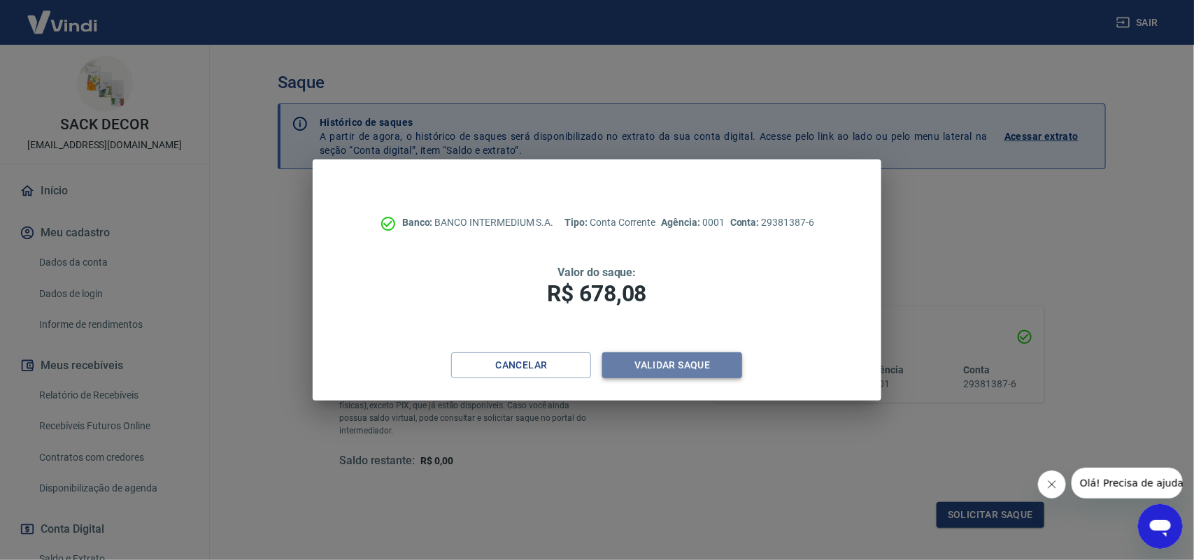
click at [693, 364] on button "Validar saque" at bounding box center [672, 365] width 140 height 26
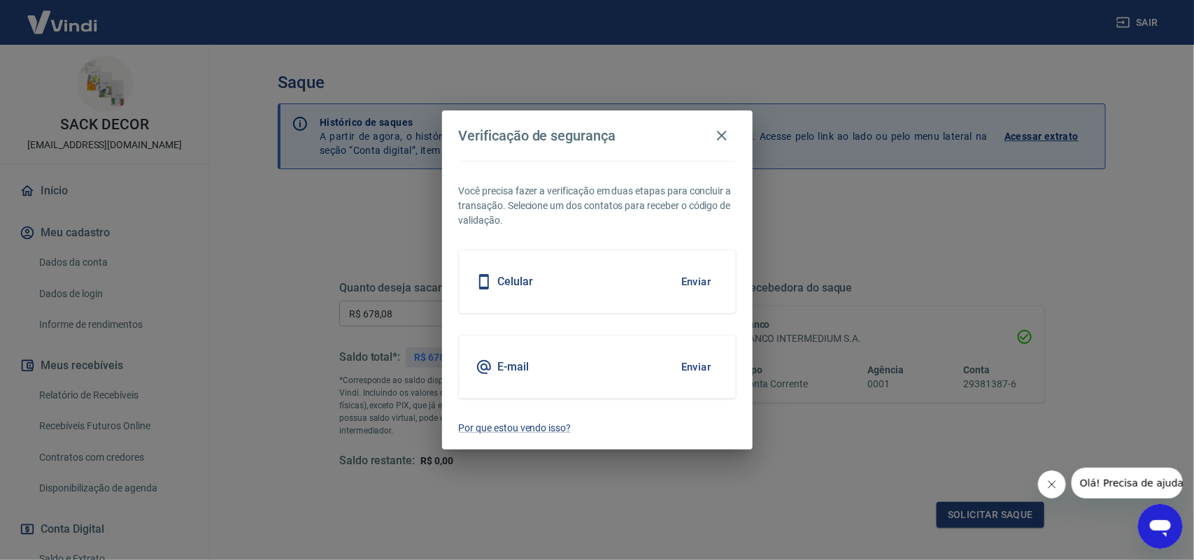
click at [640, 361] on div "E-mail Enviar" at bounding box center [597, 367] width 277 height 63
click at [707, 366] on button "Enviar" at bounding box center [695, 366] width 45 height 29
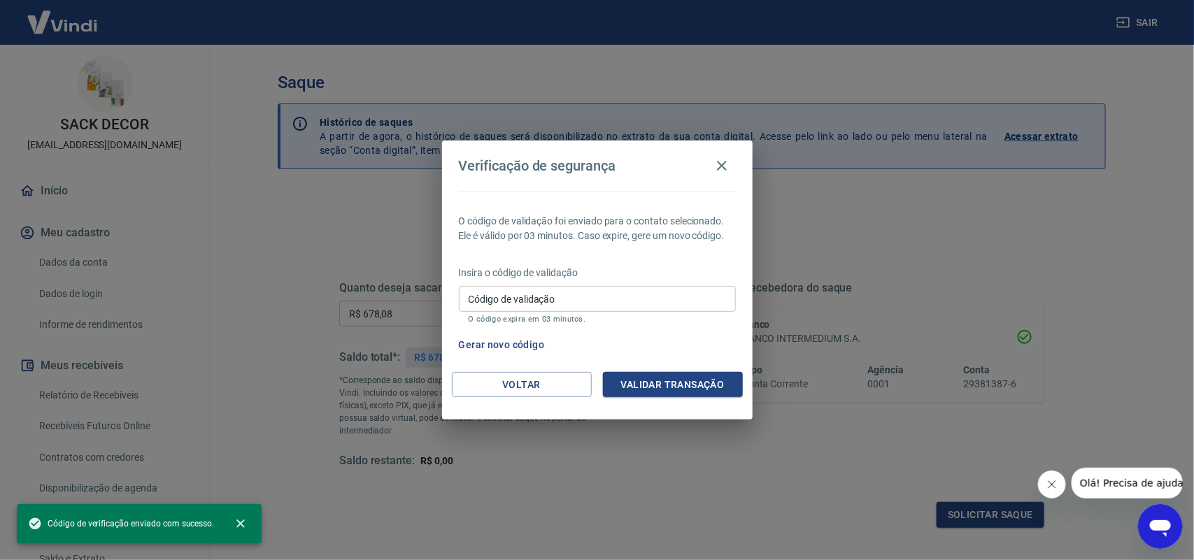
click at [501, 302] on input "Código de validação" at bounding box center [597, 299] width 277 height 26
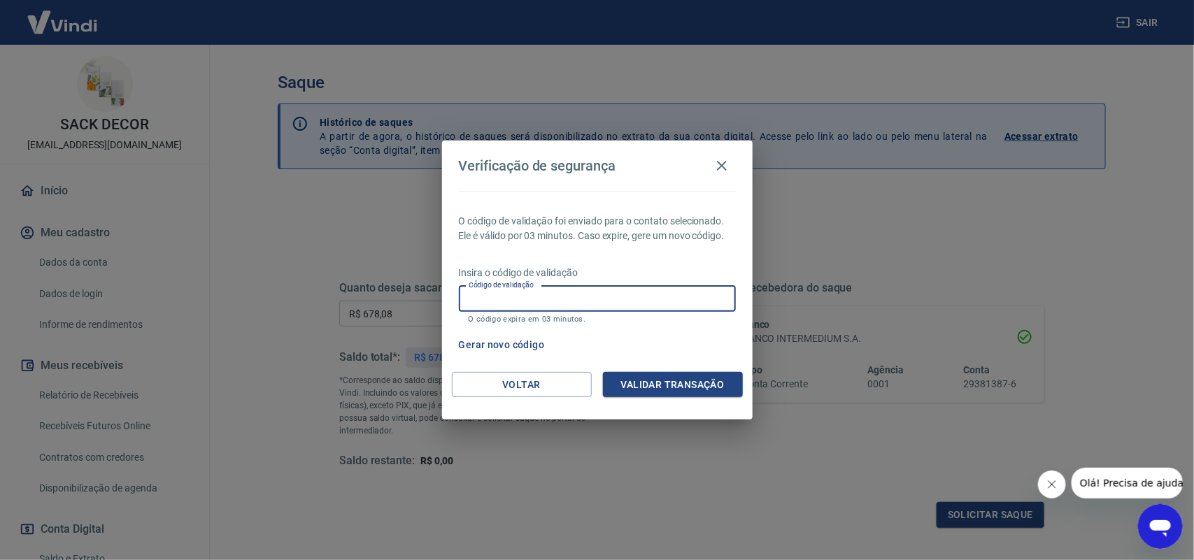
paste input "852494"
type input "852494"
click at [658, 386] on button "Validar transação" at bounding box center [673, 385] width 140 height 26
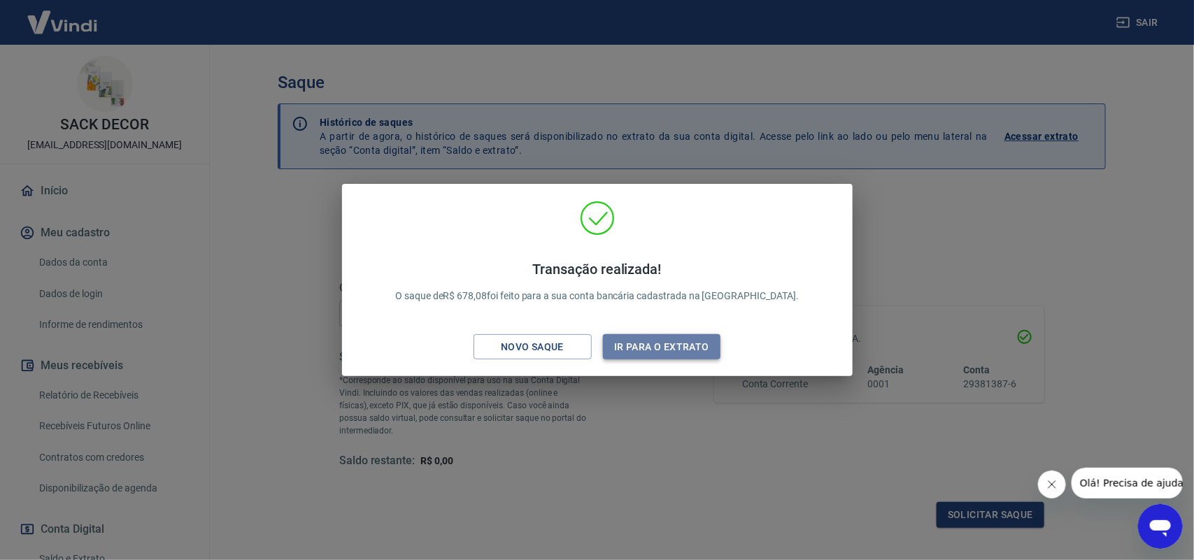
click at [638, 343] on button "Ir para o extrato" at bounding box center [662, 347] width 118 height 26
